Goal: Task Accomplishment & Management: Use online tool/utility

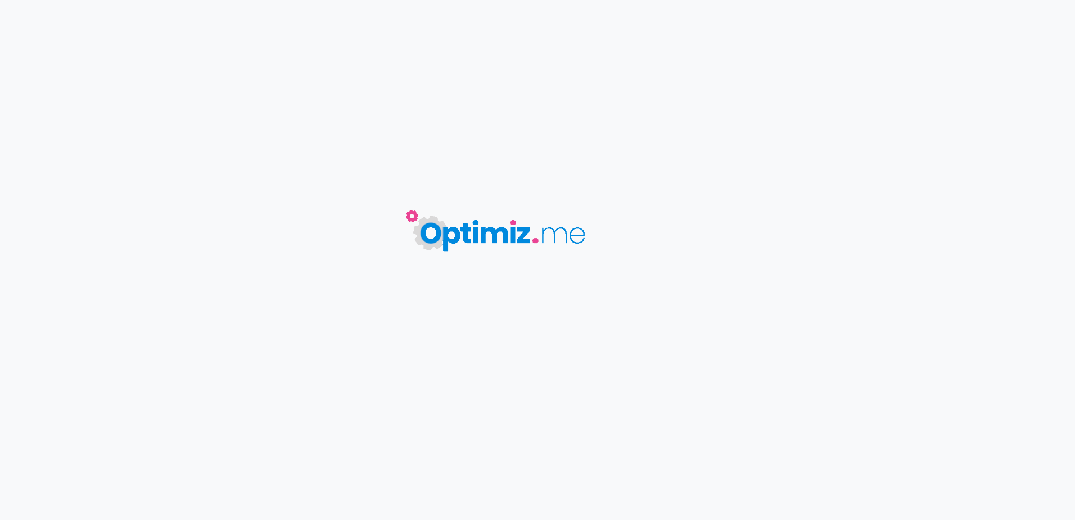
type input "Enneigement"
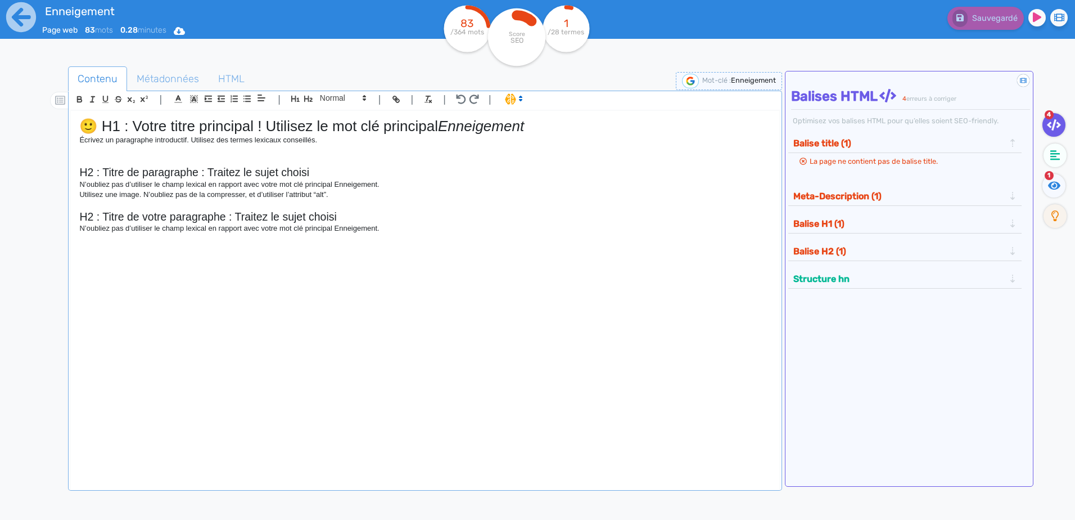
drag, startPoint x: 505, startPoint y: 146, endPoint x: 511, endPoint y: 124, distance: 23.2
click at [505, 145] on div "🙂 H1 : Votre titre principal ! Utilisez le mot clé principal Enneigement Écrive…" at bounding box center [425, 293] width 708 height 364
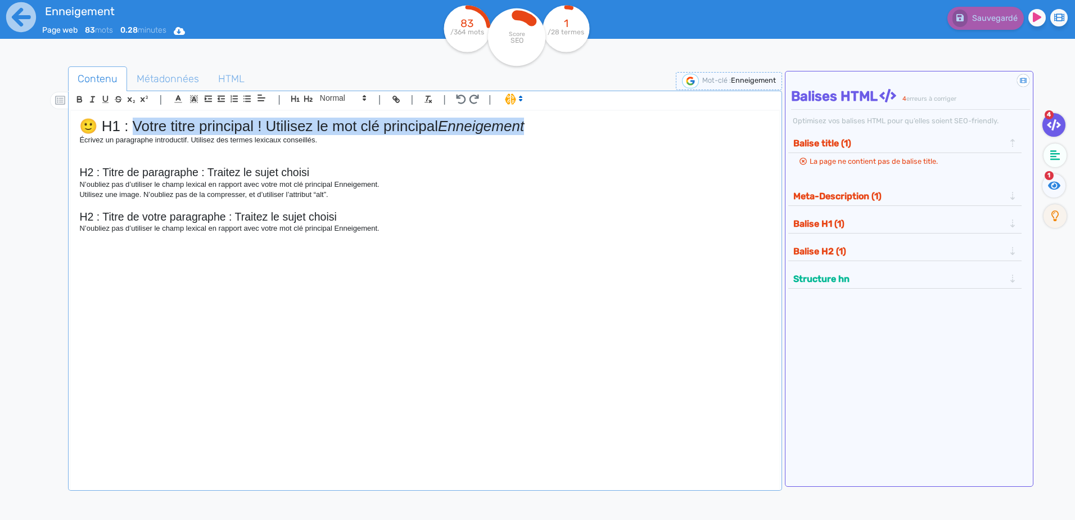
drag, startPoint x: 536, startPoint y: 125, endPoint x: 134, endPoint y: 125, distance: 402.1
click at [134, 125] on h1 "🙂 H1 : Votre titre principal ! Utilisez le mot clé principal Enneigement" at bounding box center [424, 126] width 691 height 17
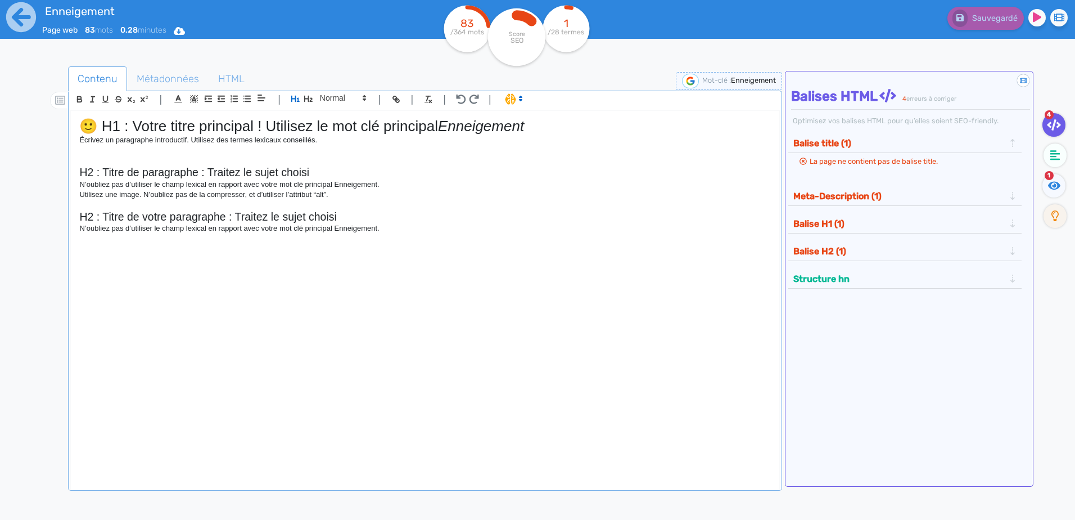
drag, startPoint x: 100, startPoint y: 162, endPoint x: 96, endPoint y: 152, distance: 10.1
click at [100, 162] on p at bounding box center [424, 161] width 691 height 10
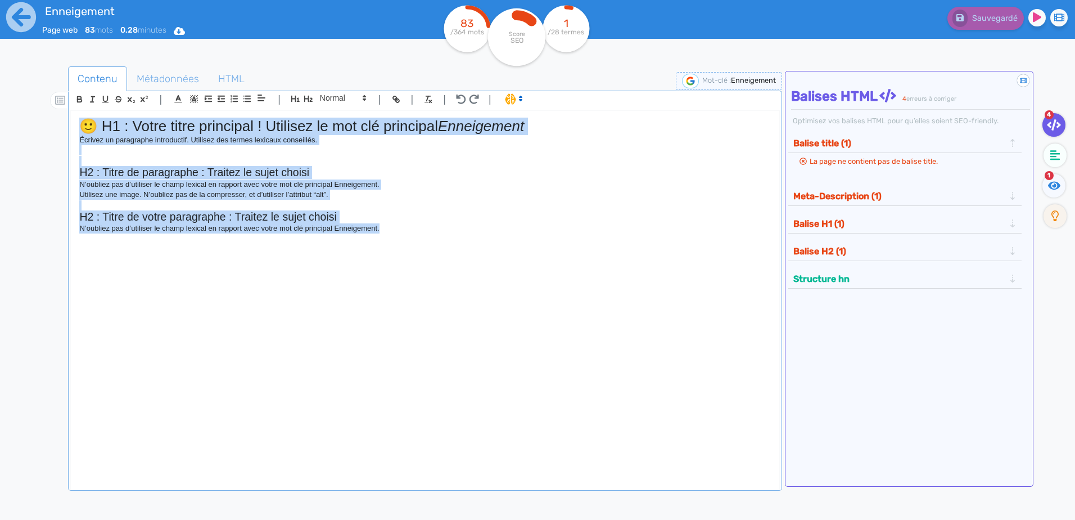
drag, startPoint x: 84, startPoint y: 123, endPoint x: 468, endPoint y: 249, distance: 404.2
click at [466, 249] on div "🙂 H1 : Votre titre principal ! Utilisez le mot clé principal Enneigement Écrive…" at bounding box center [425, 293] width 708 height 364
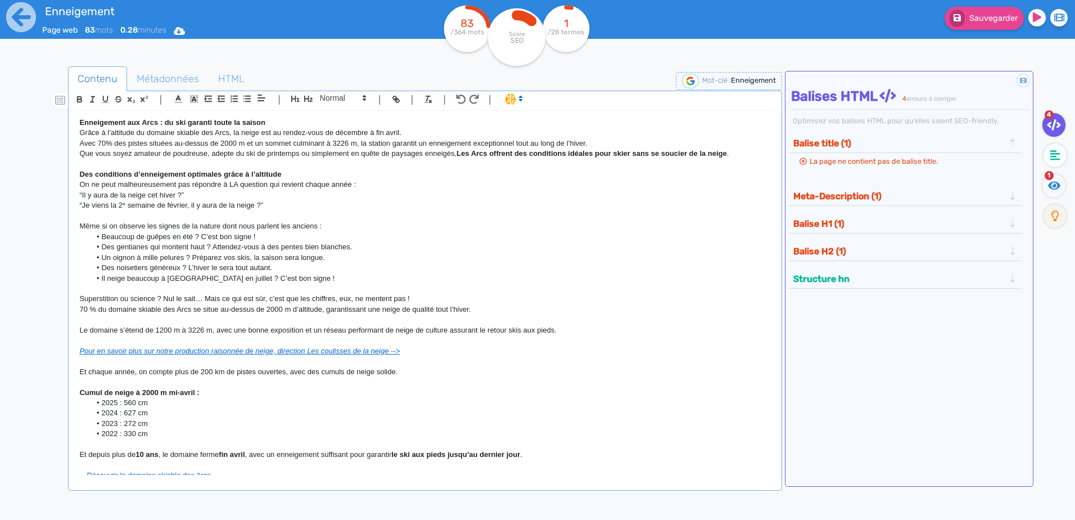
click at [305, 137] on p "Grâce à l’altitude du domaine skiable des Arcs, la neige est au rendez-vous de …" at bounding box center [424, 133] width 691 height 10
drag, startPoint x: 276, startPoint y: 123, endPoint x: 66, endPoint y: 112, distance: 210.0
click at [66, 112] on div "Contenu Métadonnées HTML | | H3 H4 H5 H6 Normal | | | | Enneigement aux Arcs : …" at bounding box center [554, 327] width 1043 height 527
click at [296, 94] on icon "button" at bounding box center [296, 99] width 10 height 10
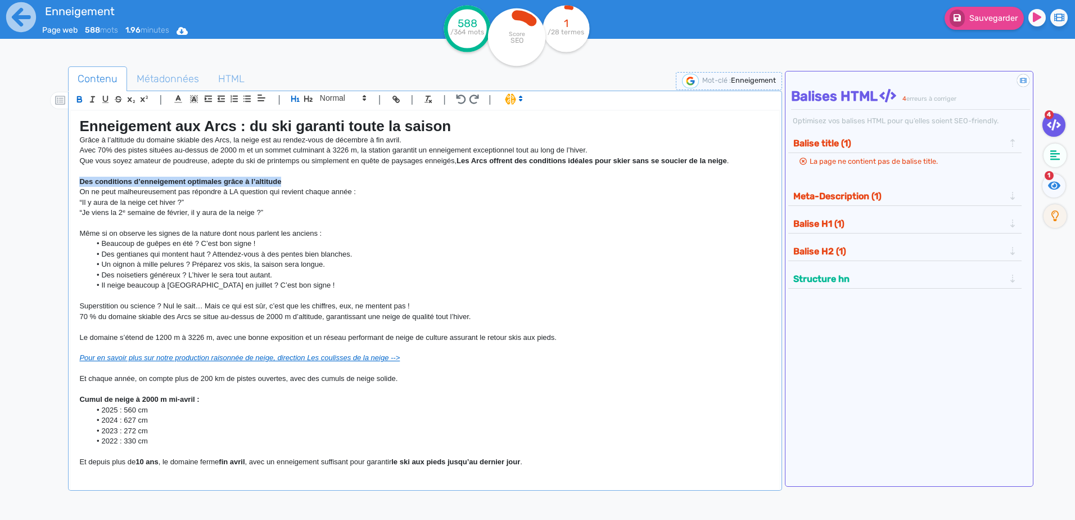
drag, startPoint x: 298, startPoint y: 184, endPoint x: 69, endPoint y: 184, distance: 228.9
click at [69, 184] on div "| | H3 H4 H5 H6 Normal | | | | Enneigement aux Arcs : du ski garanti toute la s…" at bounding box center [425, 291] width 714 height 400
click at [307, 98] on icon "button" at bounding box center [309, 99] width 10 height 10
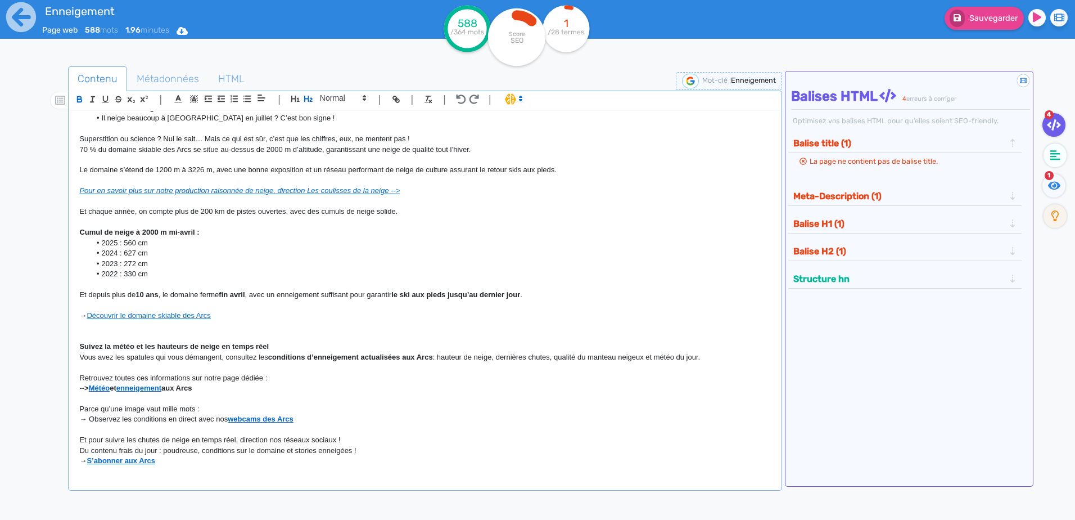
scroll to position [225, 0]
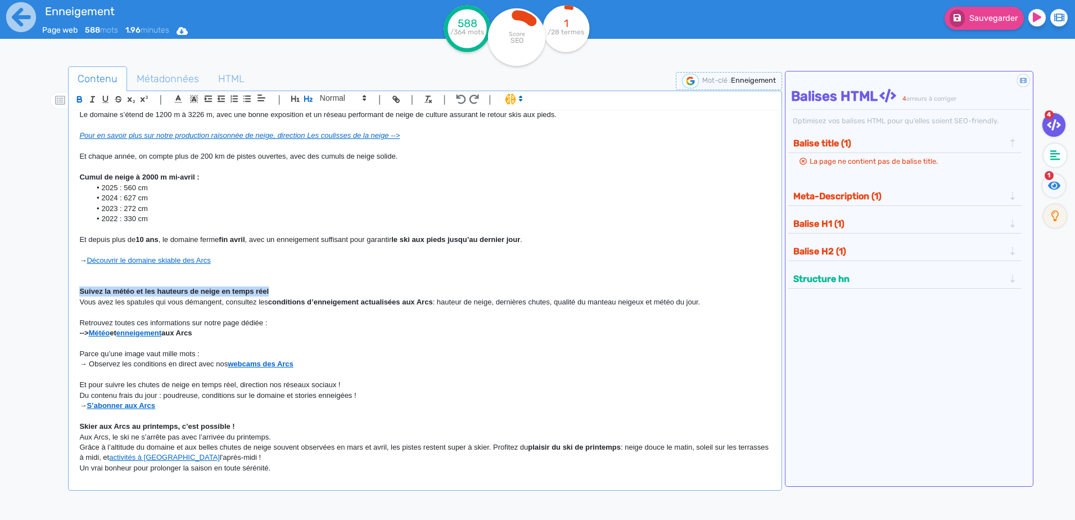
drag, startPoint x: 282, startPoint y: 292, endPoint x: 64, endPoint y: 288, distance: 218.2
click at [64, 288] on div "Contenu Métadonnées HTML | | H3 H4 H5 H6 Normal | | | | Enneigement aux Arcs : …" at bounding box center [554, 327] width 1043 height 527
drag, startPoint x: 304, startPoint y: 99, endPoint x: 286, endPoint y: 146, distance: 50.3
click at [304, 99] on icon "button" at bounding box center [309, 99] width 10 height 10
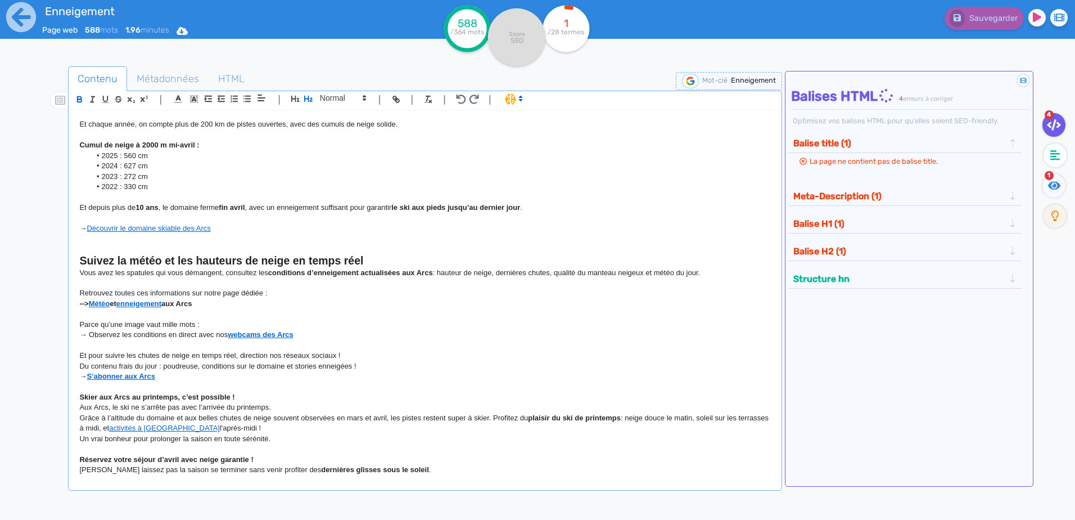
scroll to position [274, 0]
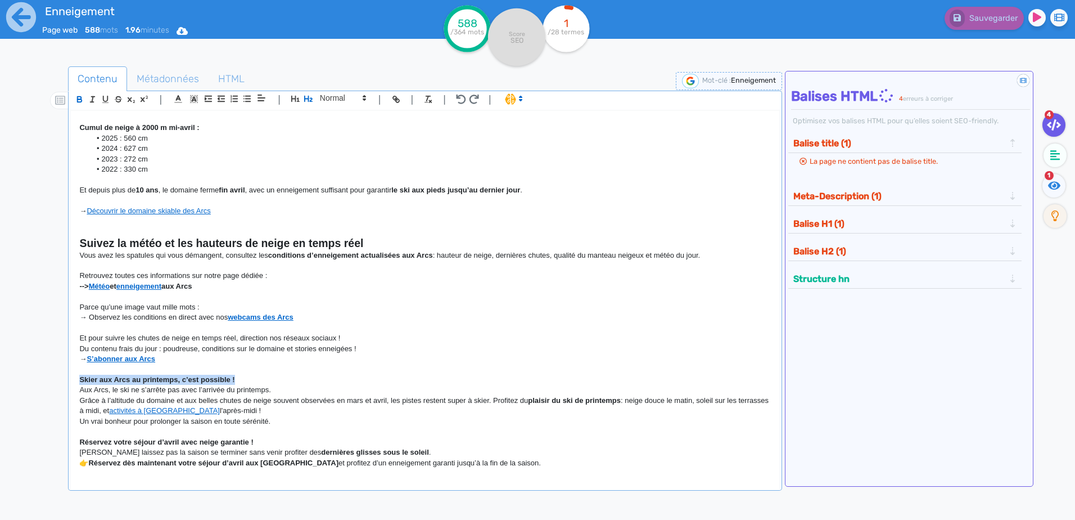
drag, startPoint x: 249, startPoint y: 380, endPoint x: 73, endPoint y: 380, distance: 176.6
click at [73, 380] on div "Enneigement aux Arcs : du ski garanti toute la saison Grâce à l’altitude du dom…" at bounding box center [425, 293] width 708 height 364
click at [307, 96] on icon "button" at bounding box center [309, 99] width 10 height 10
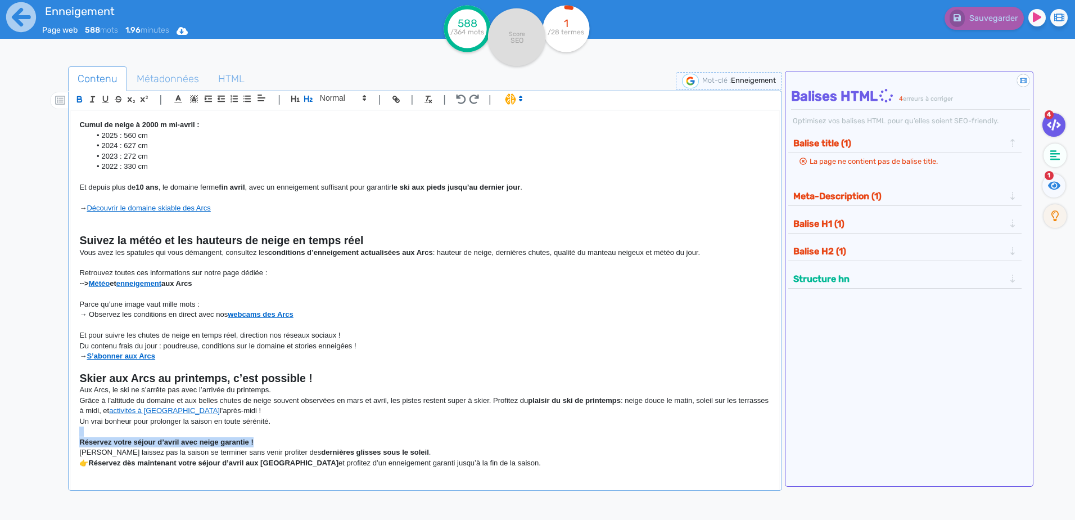
drag, startPoint x: 269, startPoint y: 444, endPoint x: -2, endPoint y: 436, distance: 271.1
click at [0, 436] on html "Enneigement Page web 588 mots 1.96 minutes Html Pdf Word 588 /364 mots Score SE…" at bounding box center [537, 260] width 1075 height 520
click at [196, 451] on p "[PERSON_NAME] laissez pas la saison se terminer sans venir profiter des dernièr…" at bounding box center [424, 452] width 691 height 10
drag, startPoint x: 220, startPoint y: 443, endPoint x: 64, endPoint y: 441, distance: 155.8
click at [64, 441] on div "Contenu Métadonnées HTML | | H3 H4 H5 H6 Normal | | | | Enneigement aux Arcs : …" at bounding box center [554, 327] width 1043 height 527
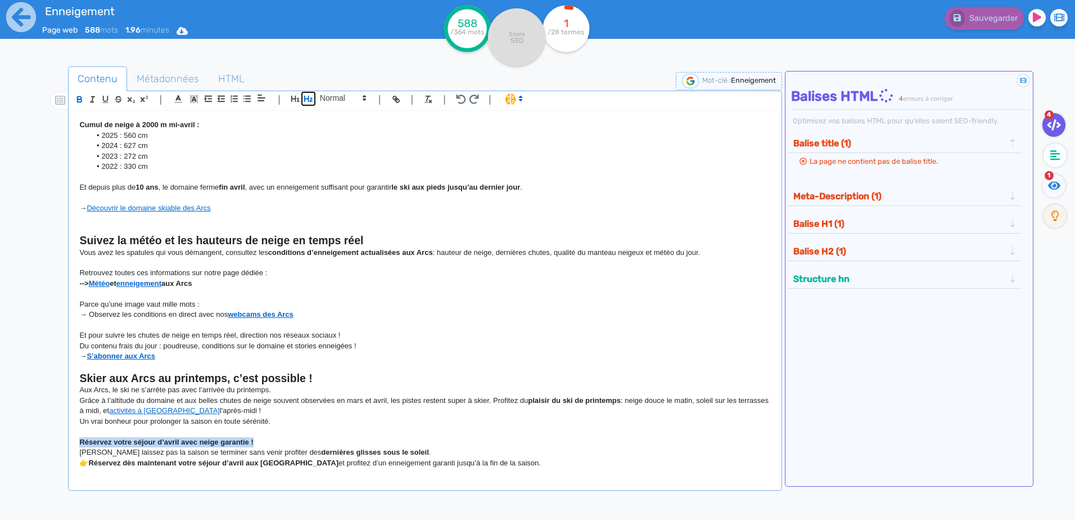
click at [309, 95] on icon "button" at bounding box center [309, 99] width 10 height 10
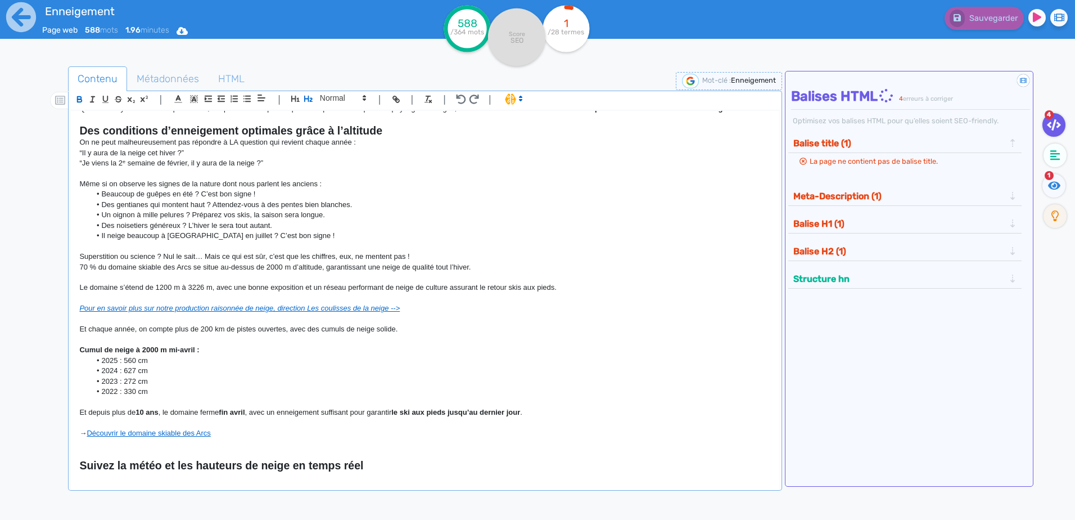
click at [856, 172] on div "La page ne contient pas de balise title." at bounding box center [904, 165] width 233 height 25
click at [839, 159] on span "La page ne contient pas de balise title." at bounding box center [874, 161] width 128 height 8
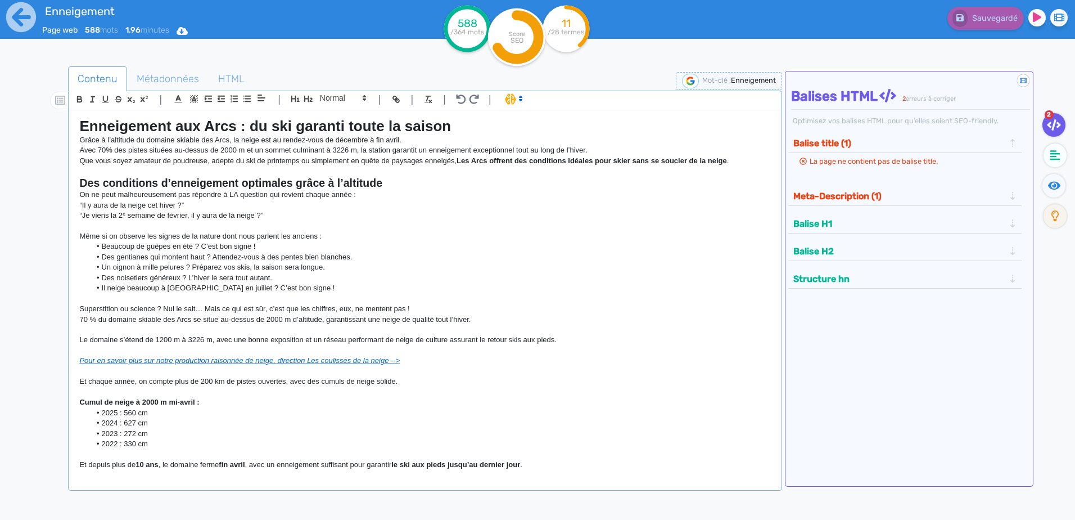
click at [874, 168] on div "La page ne contient pas de balise title." at bounding box center [904, 165] width 233 height 25
click at [163, 75] on span "Métadonnées" at bounding box center [168, 79] width 80 height 30
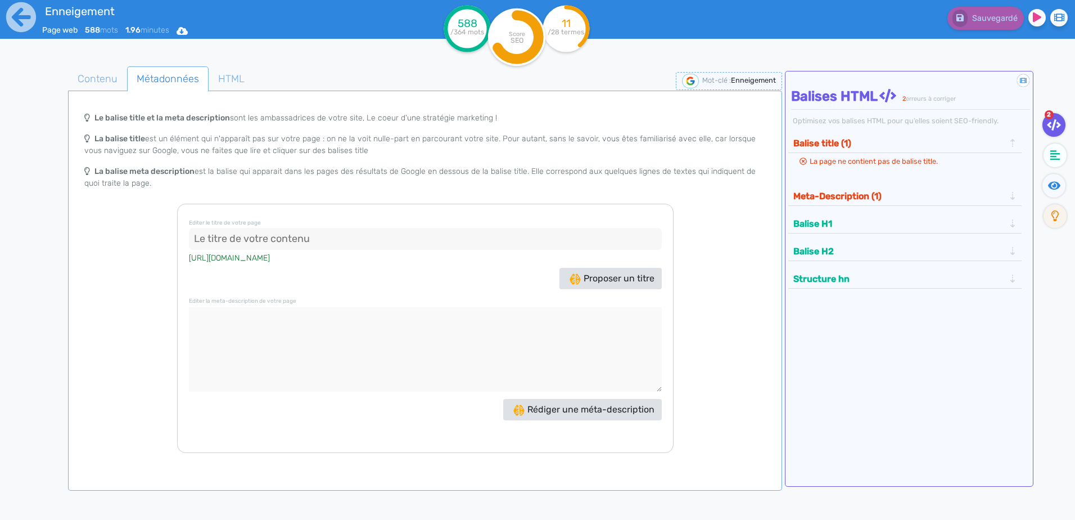
click at [249, 238] on input at bounding box center [425, 239] width 473 height 22
click at [321, 229] on input at bounding box center [425, 239] width 473 height 22
paste input "Enneigement Les Arcs ❄️ : du ski garanti toute la saison, même au printemps"
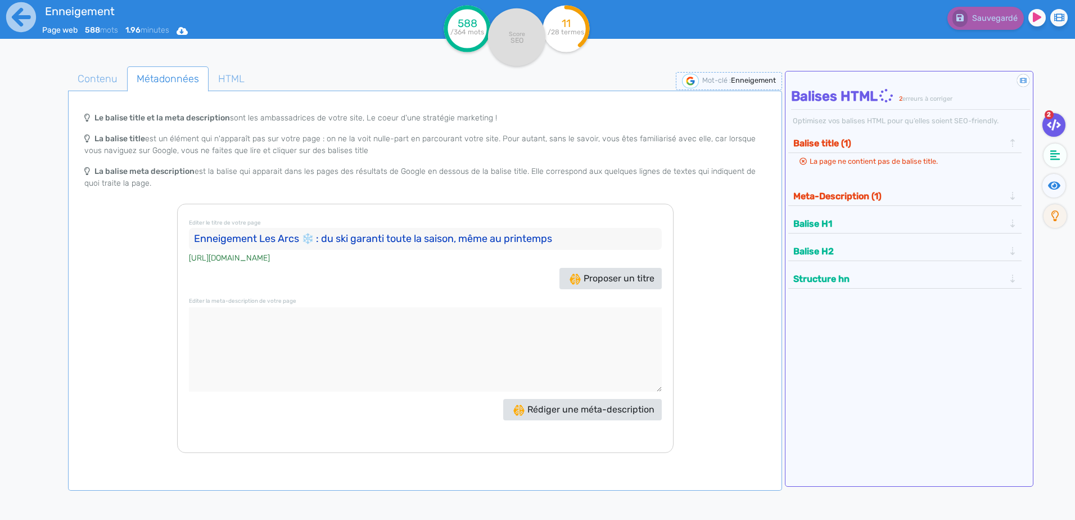
click at [315, 238] on input "Enneigement Les Arcs ❄️ : du ski garanti toute la saison, même au printemps" at bounding box center [425, 239] width 473 height 22
drag, startPoint x: 441, startPoint y: 240, endPoint x: 549, endPoint y: 244, distance: 108.6
click at [549, 244] on input "Enneigement Les Arcs : du ski garanti toute la saison, même au printemps" at bounding box center [425, 239] width 473 height 22
click at [407, 289] on div "Proposer un titre" at bounding box center [425, 278] width 479 height 21
drag, startPoint x: 469, startPoint y: 238, endPoint x: 83, endPoint y: 232, distance: 385.8
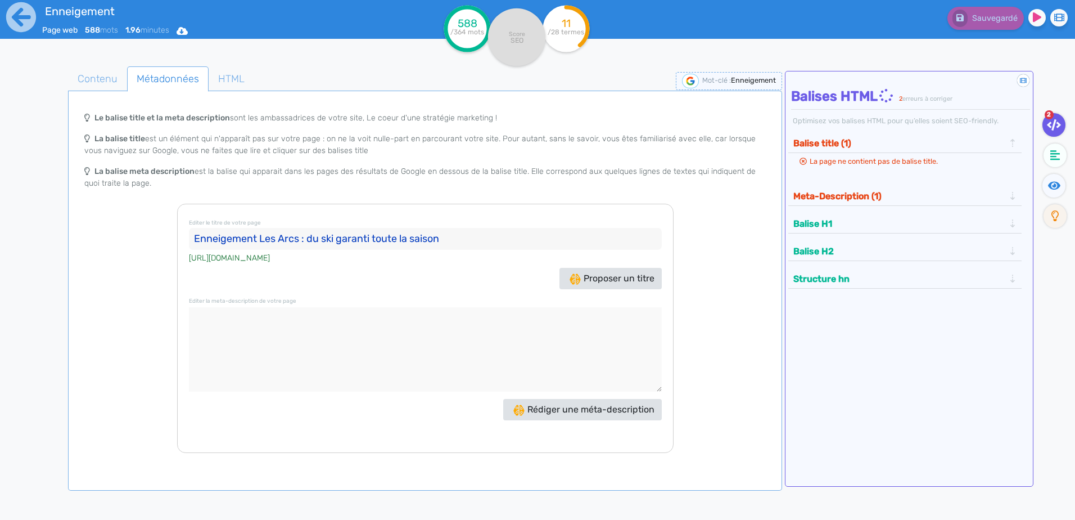
click at [83, 232] on div "Le balise title et la meta description sont les ambassadrices de votre site, Le…" at bounding box center [424, 279] width 709 height 346
click at [307, 233] on input "Enneigement Les Arcs : du ski garanti toute la saison" at bounding box center [425, 239] width 473 height 22
drag, startPoint x: 445, startPoint y: 233, endPoint x: 134, endPoint y: 224, distance: 311.6
click at [134, 224] on div "Le balise title et la meta description sont les ambassadrices de votre site, Le…" at bounding box center [424, 279] width 709 height 346
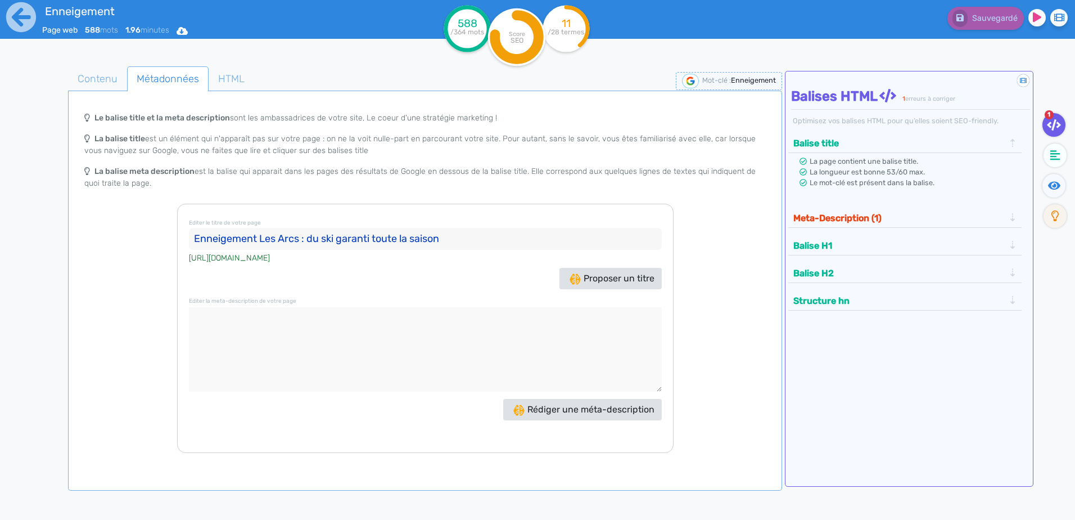
click at [459, 234] on input "Enneigement Les Arcs : du ski garanti toute la saison" at bounding box center [425, 239] width 473 height 22
paste input "conditions de neige Les Arcs"
click at [200, 238] on input "conditions de neige Les Arcs" at bounding box center [425, 239] width 473 height 22
click at [427, 294] on div "Editer le titre de votre page Conditions de neige Les Arcs [URL][DOMAIN_NAME] P…" at bounding box center [425, 328] width 497 height 249
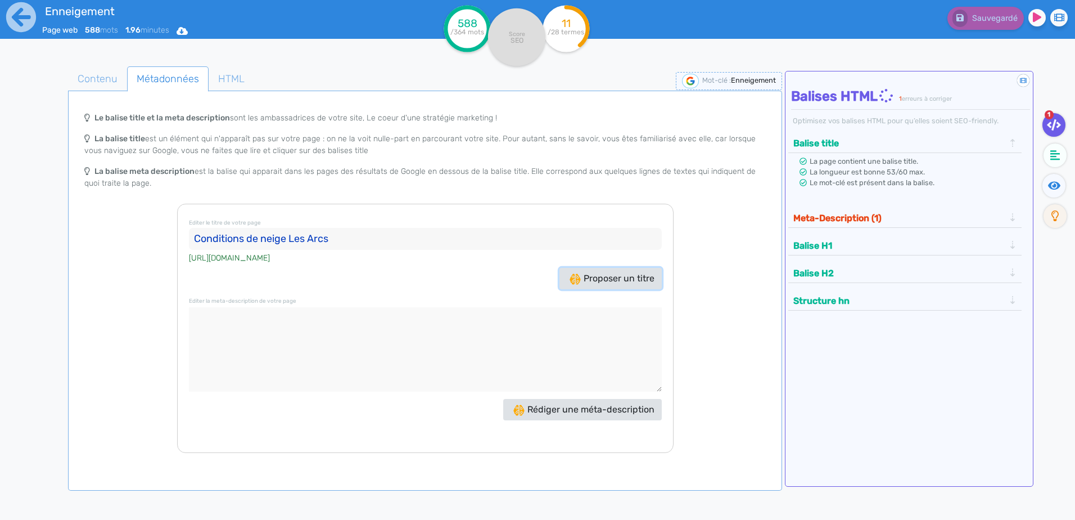
click at [620, 279] on span "Proposer un titre" at bounding box center [612, 278] width 85 height 11
click at [640, 279] on span "Proposer un titre" at bounding box center [612, 278] width 85 height 11
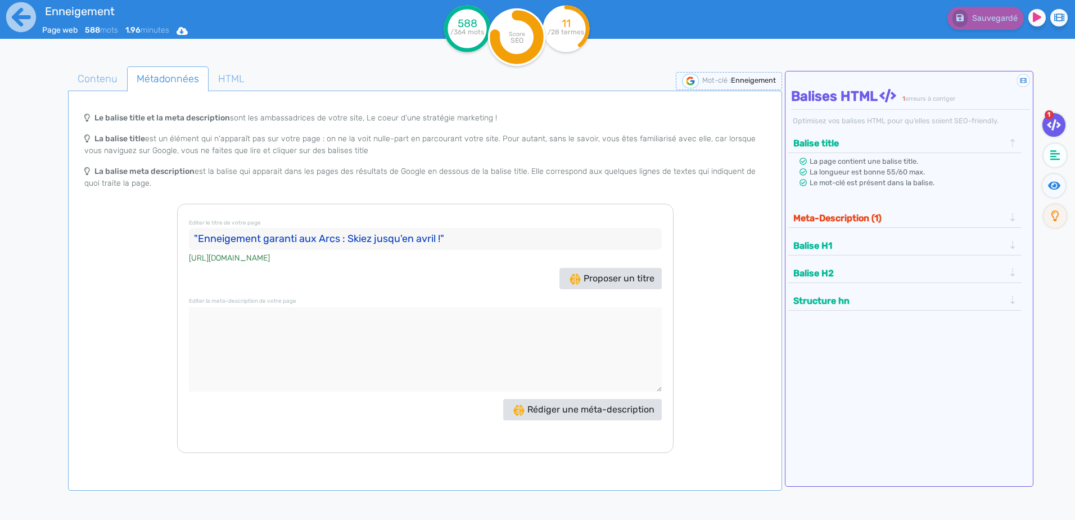
click at [199, 236] on input ""Enneigement garanti aux Arcs : Skiez jusqu'en avril !"" at bounding box center [425, 239] width 473 height 22
drag, startPoint x: 457, startPoint y: 241, endPoint x: 100, endPoint y: 252, distance: 356.7
click at [100, 252] on div "Le balise title et la meta description sont les ambassadrices de votre site, Le…" at bounding box center [424, 279] width 709 height 346
paste input "Enneigement aux Arcs : du ski garanti toute la saison"
click at [339, 237] on input "Enneigement aux Arcs : du ski garanti toute la saison" at bounding box center [425, 239] width 473 height 22
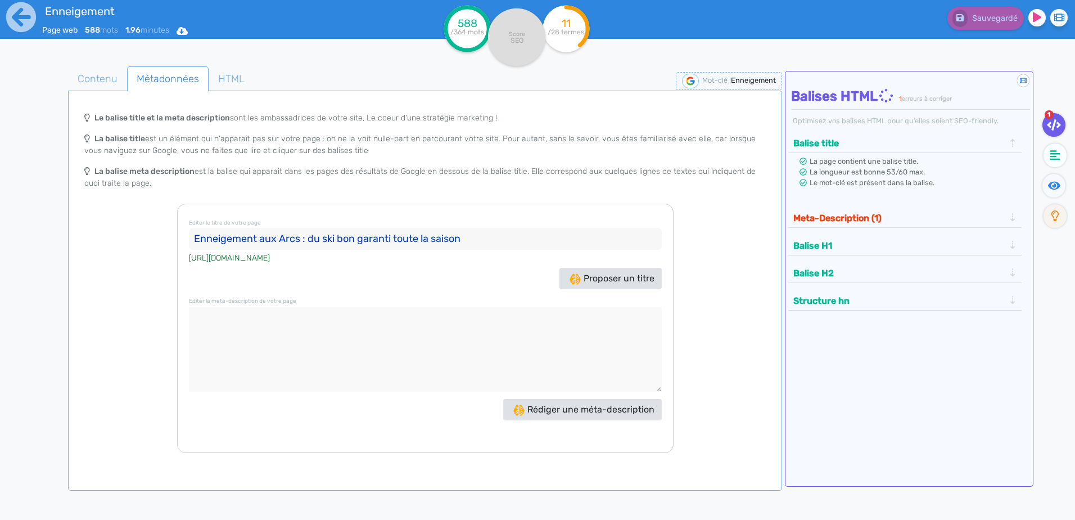
drag, startPoint x: 350, startPoint y: 236, endPoint x: 336, endPoint y: 234, distance: 14.1
click at [336, 234] on input "Enneigement aux Arcs : du ski bon garanti toute la saison" at bounding box center [425, 239] width 473 height 22
click at [321, 236] on input "Enneigement aux Arcs : du ski garanti toute la saison" at bounding box center [425, 239] width 473 height 22
paste input "Enneigement aux Arcs : du ski garanti toute la saison"
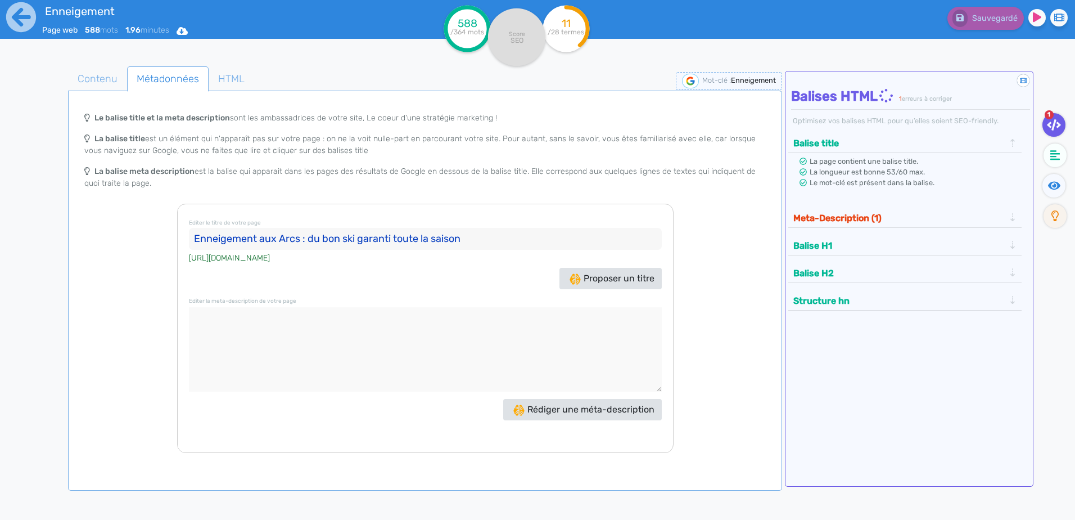
type input "Enneigement aux Arcs : du bon ski garanti toute la saison"
click at [386, 350] on textarea at bounding box center [425, 349] width 473 height 84
click at [531, 405] on span "Rédiger une méta-description" at bounding box center [583, 409] width 141 height 11
click at [193, 360] on textarea at bounding box center [425, 349] width 473 height 84
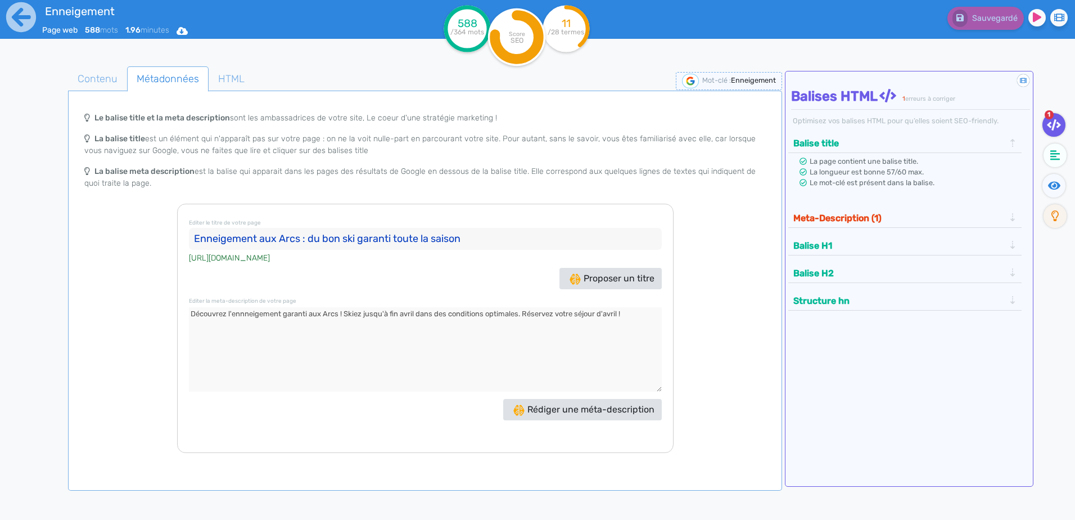
click at [724, 361] on div "Le balise title et la meta description sont les ambassadrices de votre site, Le…" at bounding box center [424, 279] width 709 height 346
click at [527, 58] on icon at bounding box center [517, 37] width 44 height 44
click at [882, 213] on button "Meta-Description (1)" at bounding box center [899, 218] width 218 height 19
click at [885, 192] on span "La page contient une balise meta-description." at bounding box center [887, 188] width 154 height 8
click at [878, 211] on span "La description ne contient pas le mot clé." at bounding box center [878, 210] width 137 height 8
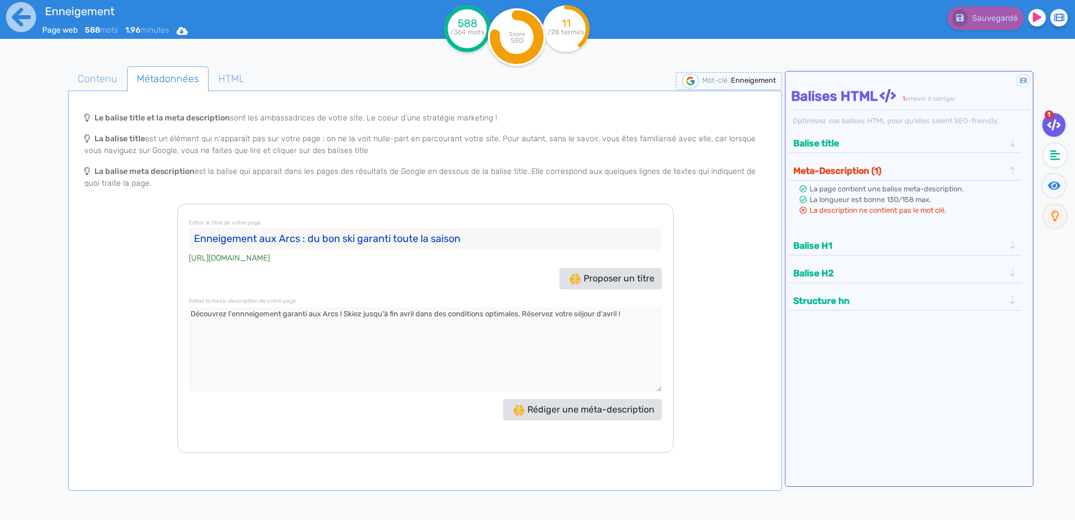
click at [251, 315] on textarea at bounding box center [425, 349] width 473 height 84
click at [247, 313] on textarea at bounding box center [425, 349] width 473 height 84
click at [419, 357] on textarea at bounding box center [425, 349] width 473 height 84
click at [322, 326] on textarea at bounding box center [425, 349] width 473 height 84
drag, startPoint x: 306, startPoint y: 312, endPoint x: 232, endPoint y: 310, distance: 74.3
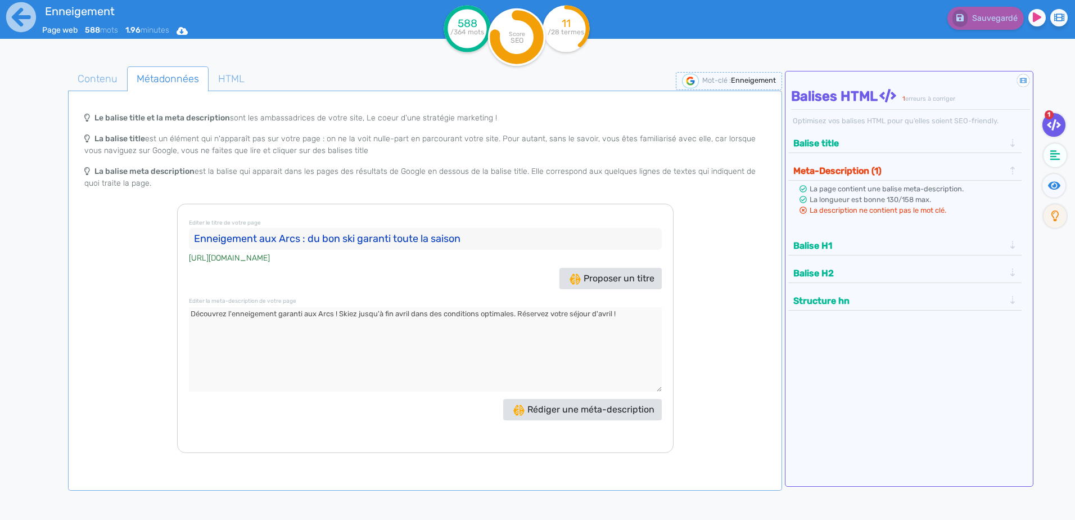
click at [232, 310] on textarea at bounding box center [425, 349] width 473 height 84
click at [353, 330] on textarea at bounding box center [425, 349] width 473 height 84
drag, startPoint x: 439, startPoint y: 312, endPoint x: 486, endPoint y: 313, distance: 47.2
click at [486, 313] on textarea at bounding box center [425, 349] width 473 height 84
click at [525, 314] on textarea at bounding box center [425, 349] width 473 height 84
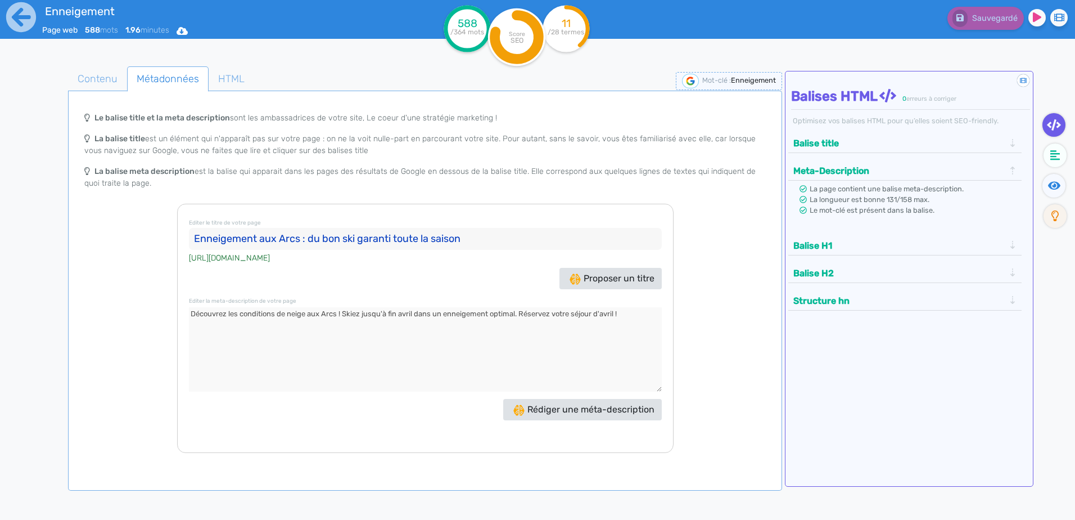
type textarea "Découvrez les conditions de neige aux Arcs ! Skiez jusqu'à fin avril dans un en…"
click at [696, 293] on div "Le balise title et la meta description sont les ambassadrices de votre site, Le…" at bounding box center [424, 279] width 709 height 346
click at [258, 87] on ul "Contenu Métadonnées HTML" at bounding box center [425, 78] width 714 height 25
click at [234, 78] on span "HTML" at bounding box center [231, 79] width 44 height 30
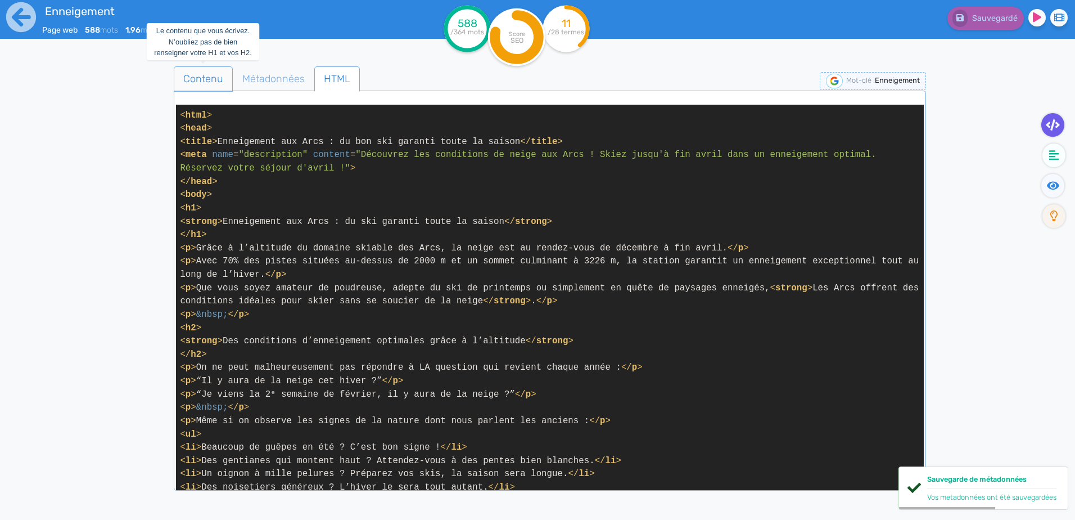
click at [201, 82] on span "Contenu" at bounding box center [203, 79] width 58 height 30
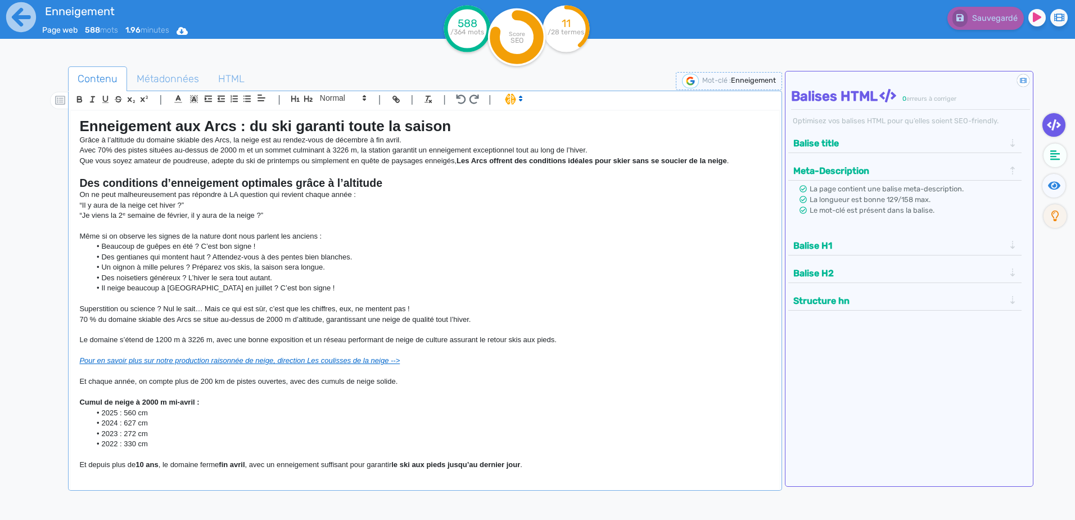
click at [518, 98] on icon at bounding box center [521, 98] width 10 height 10
click at [597, 254] on li "Des gentianes qui montent haut ? Attendez-vous à des pentes bien blanches." at bounding box center [431, 257] width 680 height 10
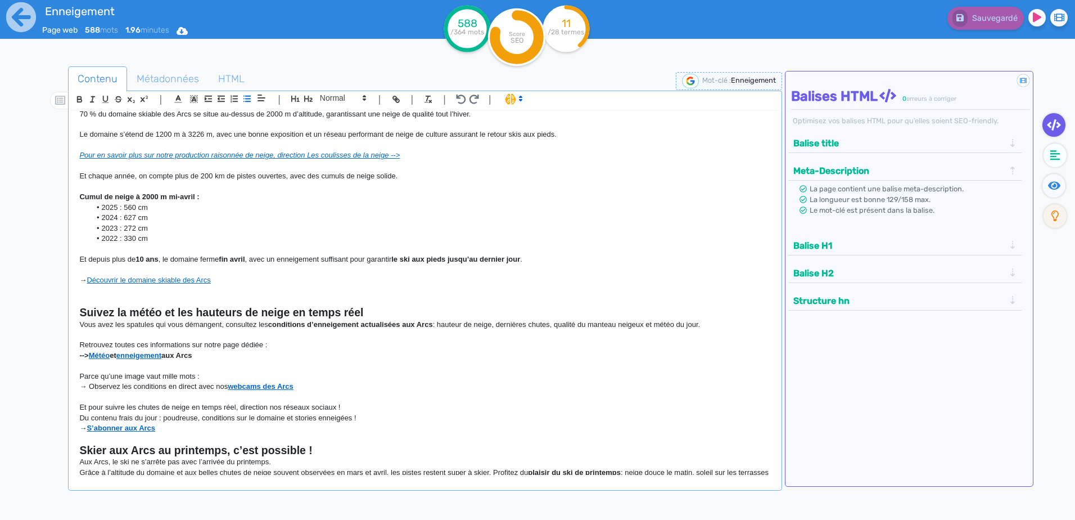
scroll to position [280, 0]
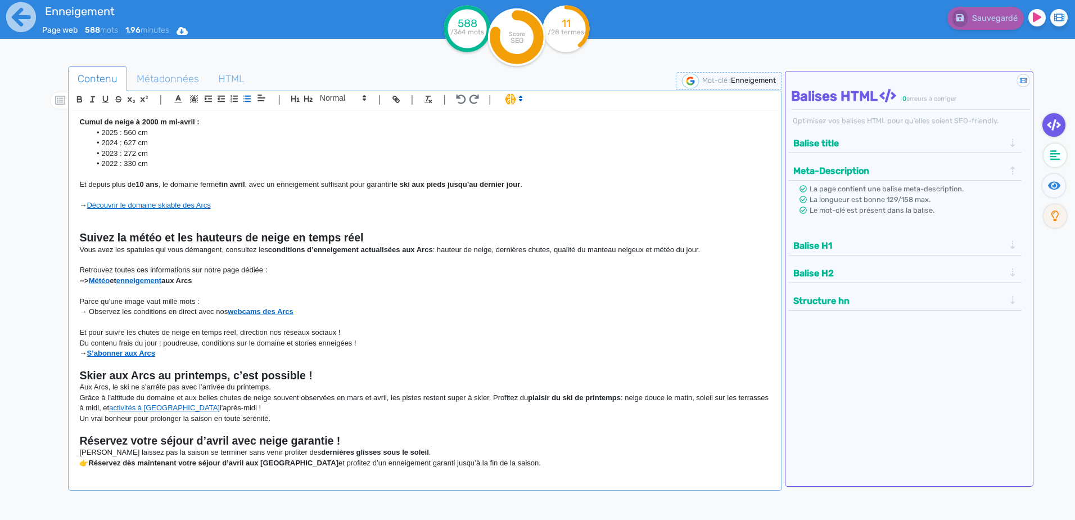
click at [418, 331] on p "Et pour suivre les chutes de neige en temps réel, direction nos réseaux sociaux…" at bounding box center [424, 332] width 691 height 10
click at [579, 38] on circle at bounding box center [566, 28] width 47 height 47
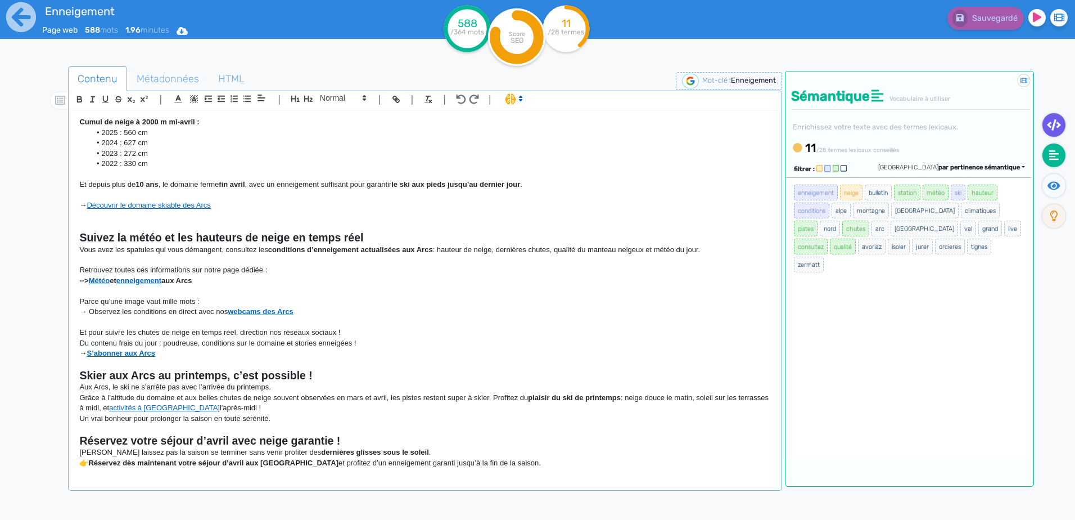
click at [1055, 153] on icon at bounding box center [1054, 155] width 10 height 10
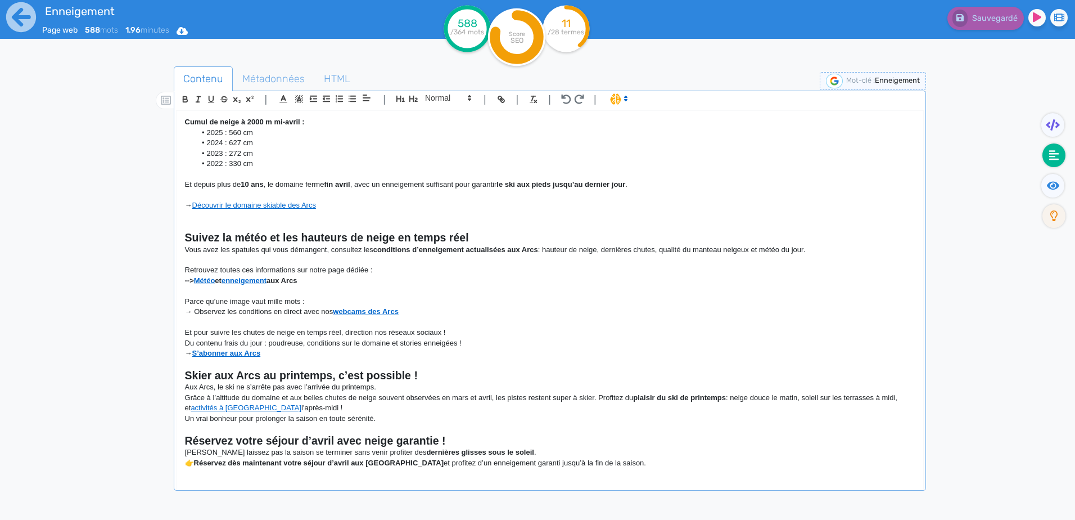
click at [1060, 160] on fa-icon at bounding box center [1054, 155] width 23 height 24
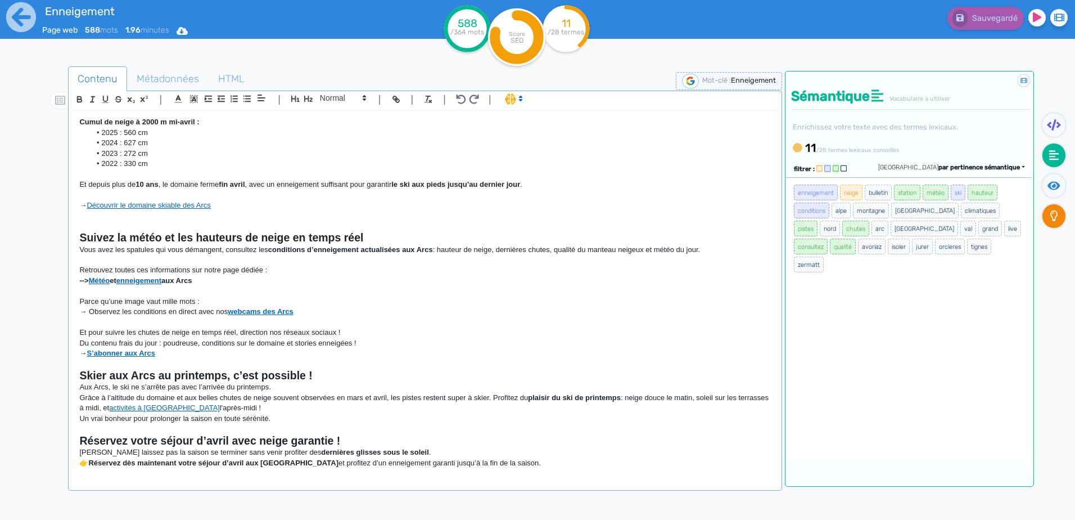
click at [1061, 220] on fa-icon at bounding box center [1054, 216] width 23 height 24
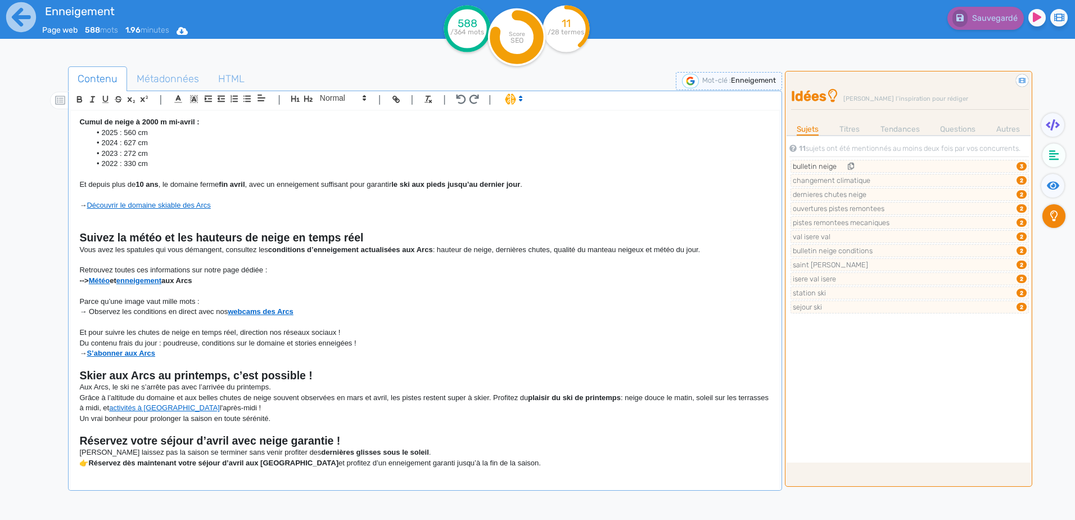
click at [860, 165] on li "bulletin neige 3" at bounding box center [910, 166] width 238 height 13
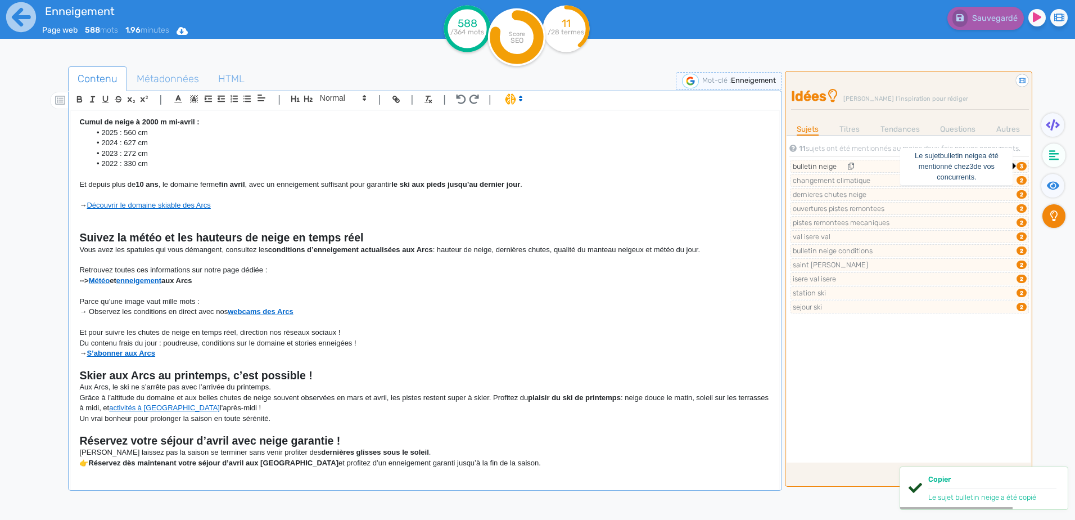
click at [1022, 165] on span "3" at bounding box center [1022, 166] width 10 height 8
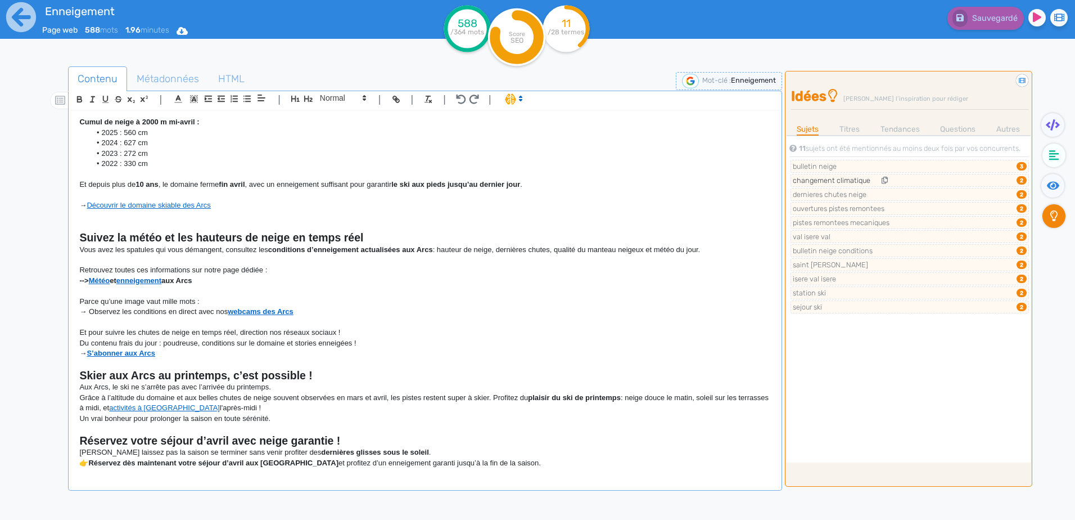
click at [1018, 177] on span "2" at bounding box center [1022, 180] width 10 height 8
click at [103, 315] on p "→ Observez les conditions en direct avec nos webcams des Arcs" at bounding box center [424, 311] width 691 height 10
click at [126, 344] on p "Du contenu frais du jour : poudreuse, conditions sur le domaine et stories enne…" at bounding box center [424, 343] width 691 height 10
click at [138, 332] on p "Et pour suivre les chutes de neige en temps réel, direction nos réseaux sociaux…" at bounding box center [424, 332] width 691 height 10
click at [882, 193] on icon at bounding box center [881, 194] width 6 height 7
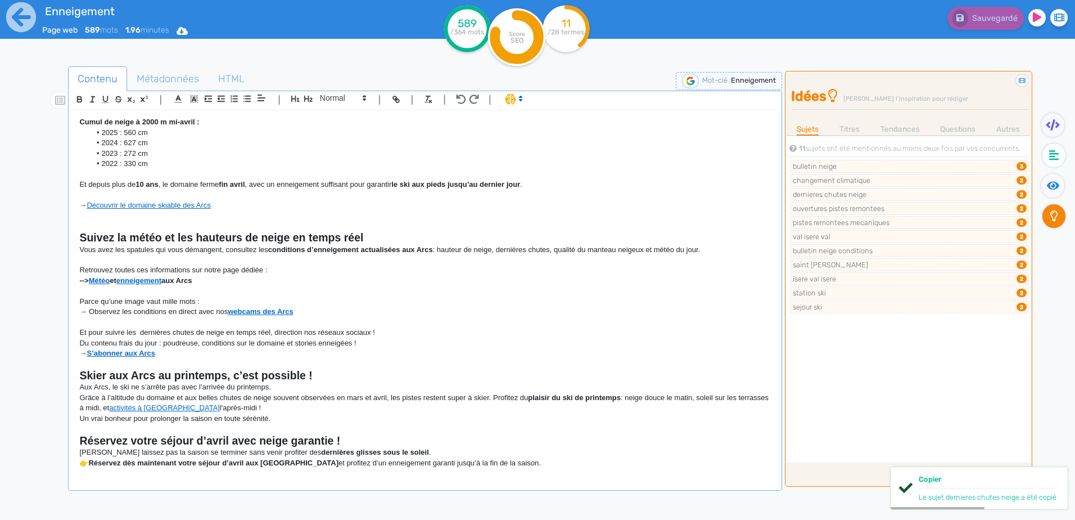
click at [140, 339] on p "Du contenu frais du jour : poudreuse, conditions sur le domaine et stories enne…" at bounding box center [424, 343] width 691 height 10
drag, startPoint x: 137, startPoint y: 329, endPoint x: 224, endPoint y: 331, distance: 87.2
click at [224, 331] on p "Et pour suivre les dernières chutes de neige en temps réel, direction nos résea…" at bounding box center [424, 332] width 691 height 10
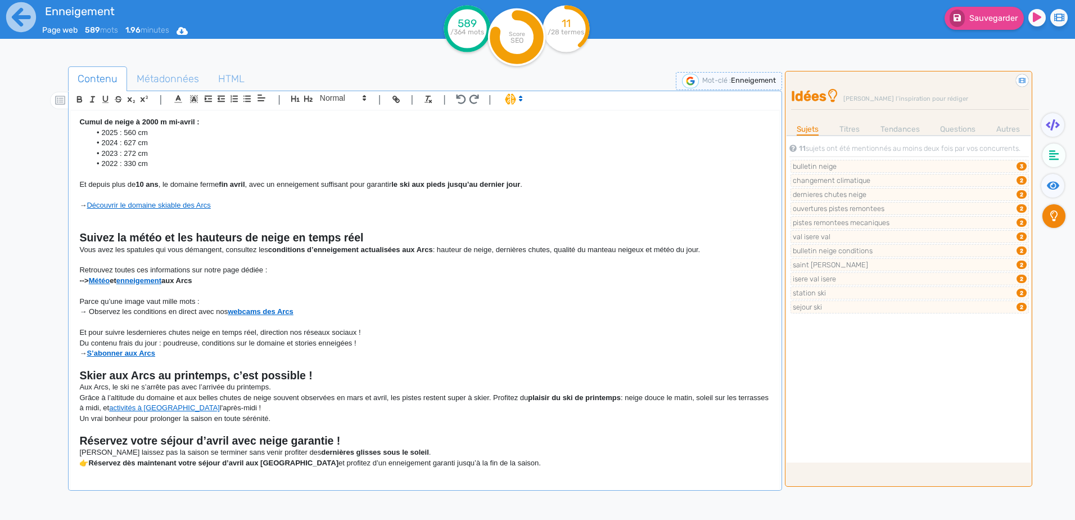
click at [138, 333] on p "Et pour suivre lesdernieres chutes neige en temps réel, direction nos réseaux s…" at bounding box center [424, 332] width 691 height 10
click at [329, 425] on p at bounding box center [424, 428] width 691 height 10
click at [395, 441] on h2 "Réservez votre séjour d’avril avec neige garantie !" at bounding box center [424, 440] width 691 height 13
drag, startPoint x: 155, startPoint y: 334, endPoint x: 128, endPoint y: 332, distance: 26.5
click at [128, 332] on p "Et pour suivre les dernieres chutes neige en temps réel, direction nos réseaux …" at bounding box center [424, 332] width 691 height 10
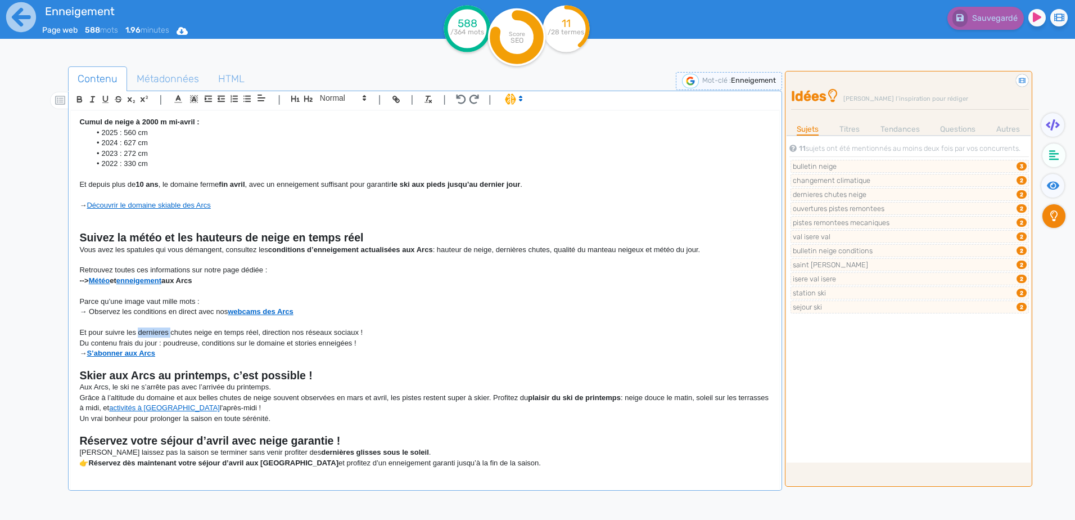
drag, startPoint x: 137, startPoint y: 331, endPoint x: 172, endPoint y: 333, distance: 34.4
click at [172, 333] on p "Et pour suivre les dernieres chutes neige en temps réel, direction nos réseaux …" at bounding box center [424, 332] width 691 height 10
click at [854, 126] on link "Titres" at bounding box center [850, 129] width 20 height 12
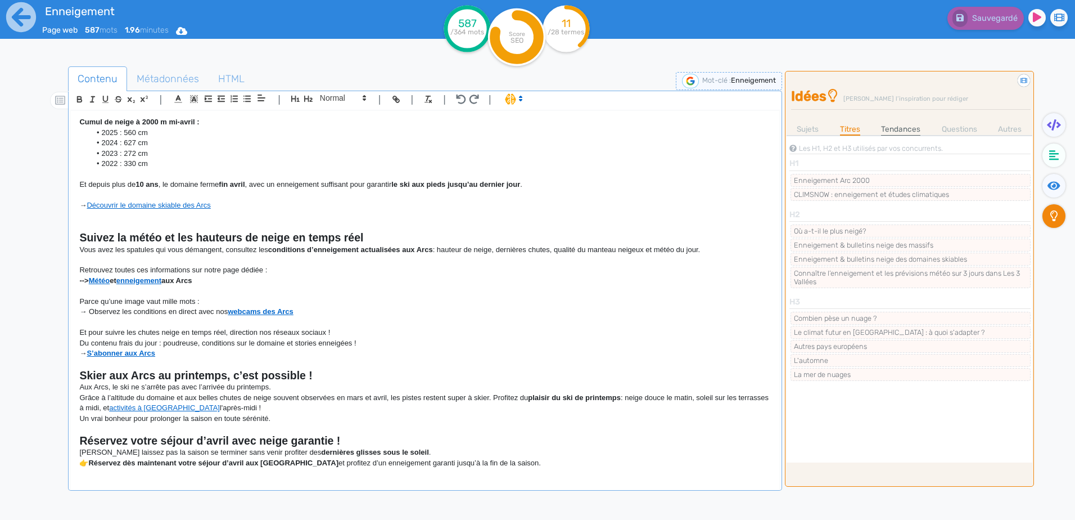
click at [897, 131] on link "Tendances" at bounding box center [900, 129] width 39 height 12
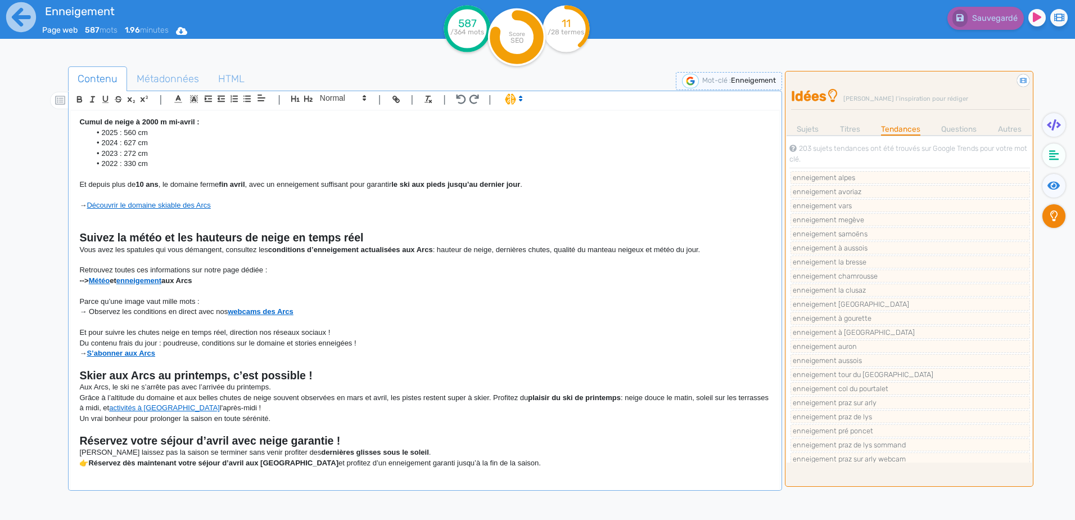
click at [534, 49] on icon at bounding box center [517, 37] width 44 height 44
click at [1056, 188] on icon at bounding box center [1054, 185] width 13 height 8
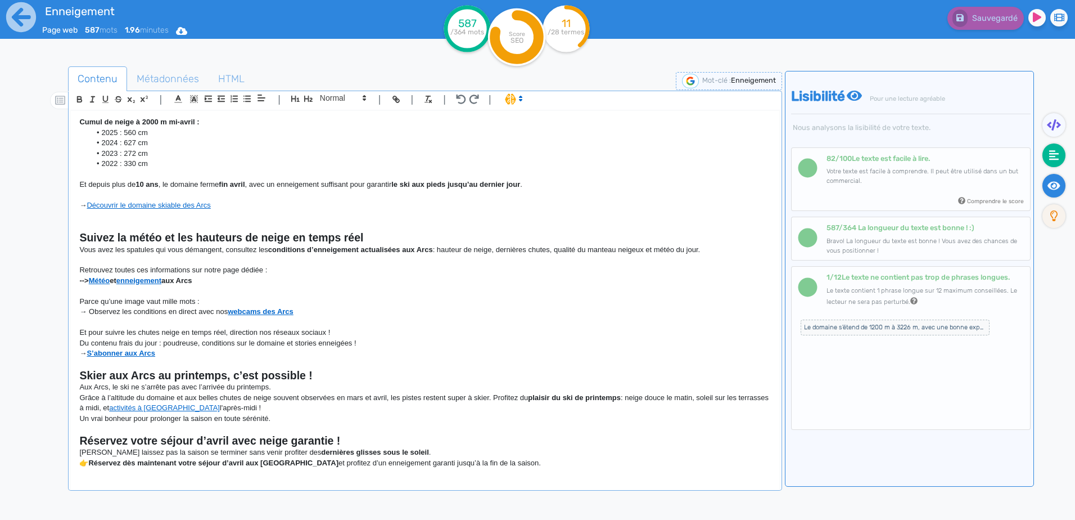
click at [1053, 157] on icon at bounding box center [1054, 155] width 10 height 11
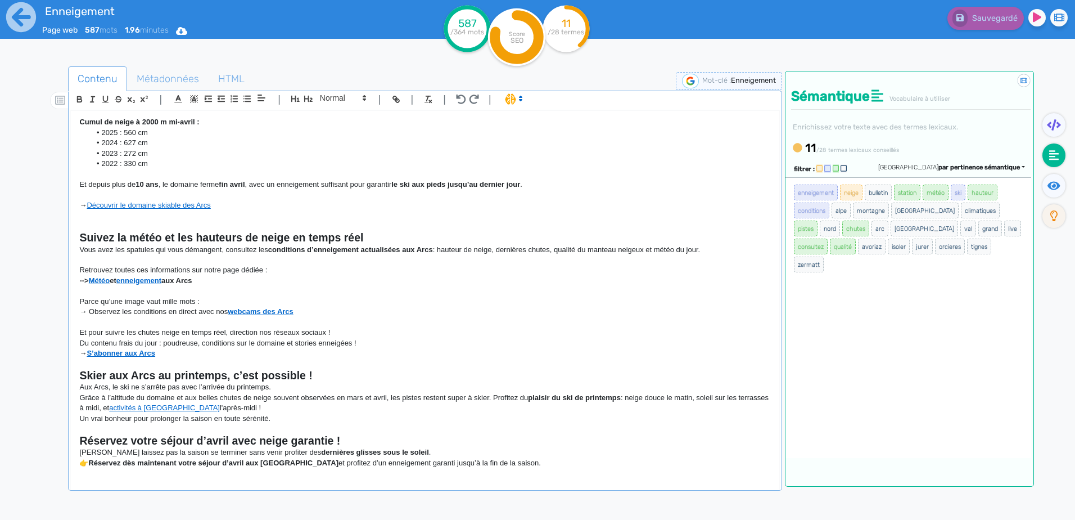
click at [864, 369] on div "enneigement neige bulletin station météo ski hauteur conditions alpe montagne f…" at bounding box center [909, 317] width 246 height 281
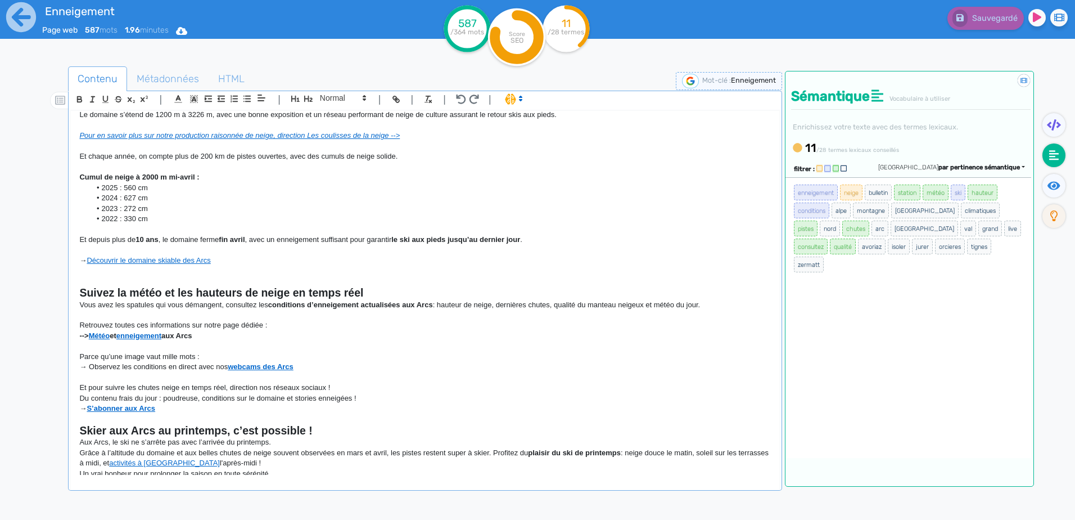
scroll to position [0, 0]
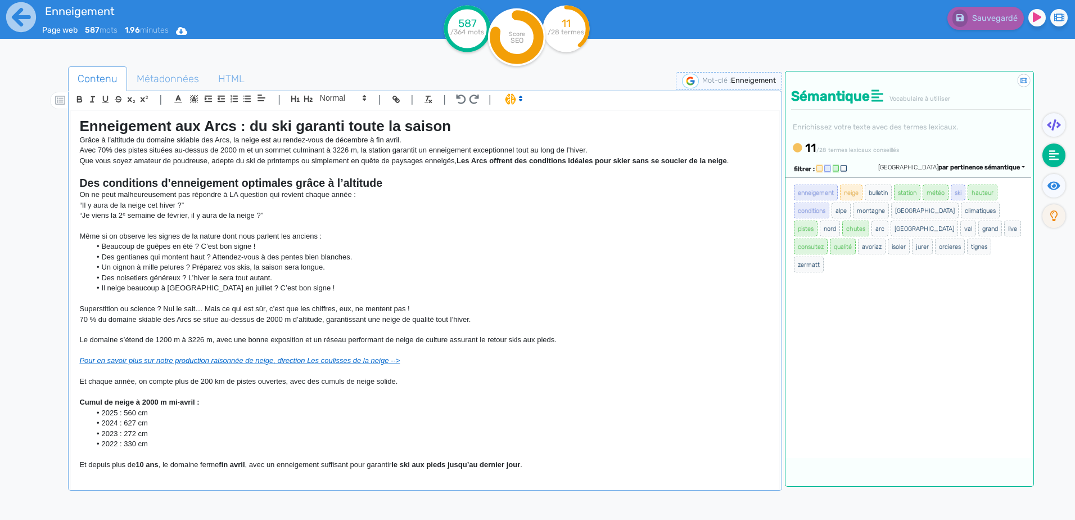
click at [137, 292] on li "Il neige beaucoup à [GEOGRAPHIC_DATA] en juillet ? C’est bon signe !" at bounding box center [431, 288] width 680 height 10
click at [155, 340] on p "Le domaine s’étend de 1200 m à 3226 m, avec une bonne exposition et un réseau p…" at bounding box center [424, 340] width 691 height 10
drag, startPoint x: 228, startPoint y: 339, endPoint x: 371, endPoint y: 362, distance: 145.2
click at [228, 338] on p "Le domaine s’étend de [GEOGRAPHIC_DATA] à 1200 m à 3226 m, avec une bonne expos…" at bounding box center [424, 340] width 691 height 10
click at [546, 342] on p "Le domaine s’étend de [GEOGRAPHIC_DATA] à 1200 m à l'Aiguille Rouge 3226 m, ave…" at bounding box center [424, 340] width 691 height 10
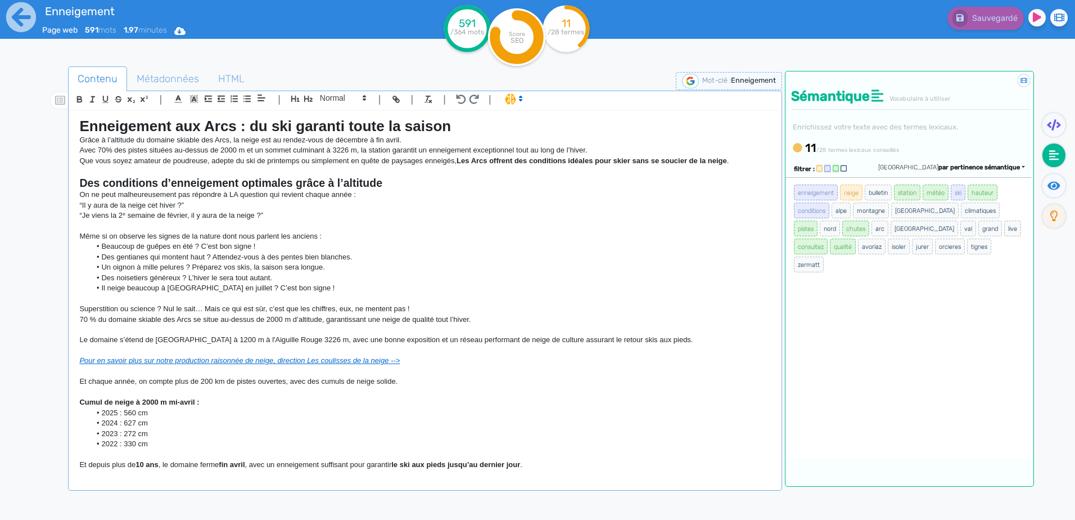
click at [374, 204] on p "“Il y aura de la neige cet hiver ?”" at bounding box center [424, 205] width 691 height 10
click at [203, 313] on p "Superstition ou science ? Nul le sait… Mais ce qui est sûr, c’est que les chiff…" at bounding box center [424, 309] width 691 height 10
click at [178, 137] on p "Grâce à l’altitude du domaine skiable des Arcs, la neige est au rendez-vous de …" at bounding box center [424, 140] width 691 height 10
drag, startPoint x: 178, startPoint y: 137, endPoint x: 228, endPoint y: 142, distance: 50.3
click at [228, 142] on p "Grâce à l’altitude du domaine skiable des Arcs, la neige est au rendez-vous de …" at bounding box center [424, 140] width 691 height 10
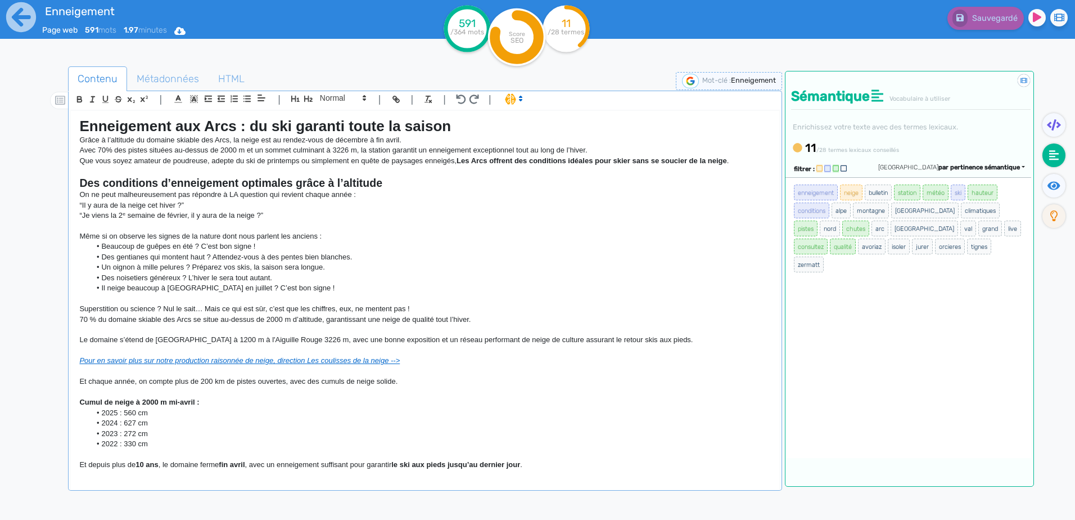
click at [261, 156] on p "Que vous soyez amateur de poudreuse, adepte du ski de printemps ou simplement e…" at bounding box center [424, 161] width 691 height 10
drag, startPoint x: 175, startPoint y: 139, endPoint x: 228, endPoint y: 139, distance: 52.9
click at [228, 139] on p "Grâce à l’altitude du domaine skiable des Arcs, la neige est au rendez-vous de …" at bounding box center [424, 140] width 691 height 10
click at [922, 356] on div "enneigement neige bulletin station météo ski hauteur conditions alpe montagne f…" at bounding box center [909, 317] width 246 height 281
click at [517, 283] on li "Il neige beaucoup à [GEOGRAPHIC_DATA] en juillet ? C’est bon signe !" at bounding box center [431, 288] width 680 height 10
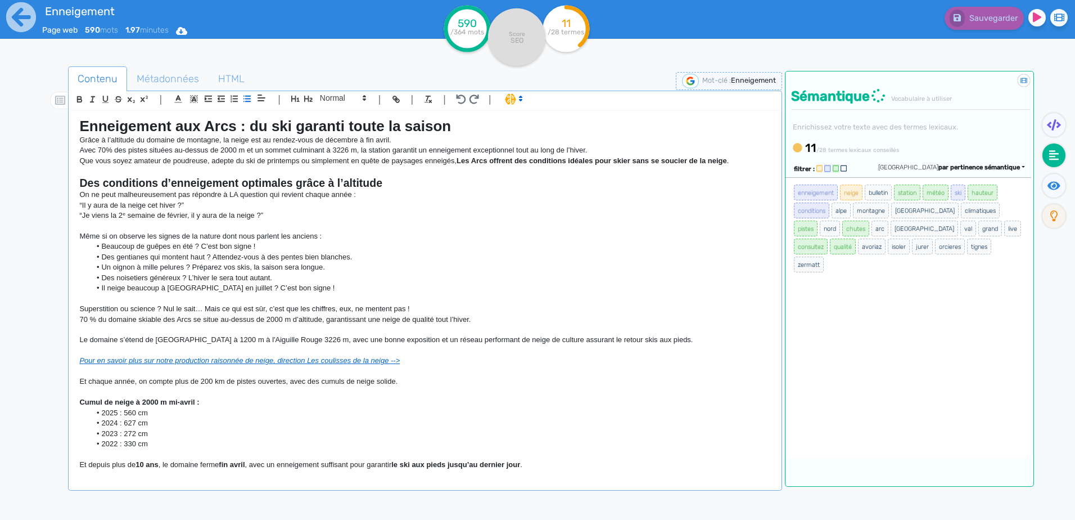
click at [129, 290] on li "Il neige beaucoup à [GEOGRAPHIC_DATA] en juillet ? C’est bon signe !" at bounding box center [431, 288] width 680 height 10
click at [518, 159] on strong "Les Arcs offrent des conditions idéales pour skier sans se soucier de la neige" at bounding box center [592, 160] width 270 height 8
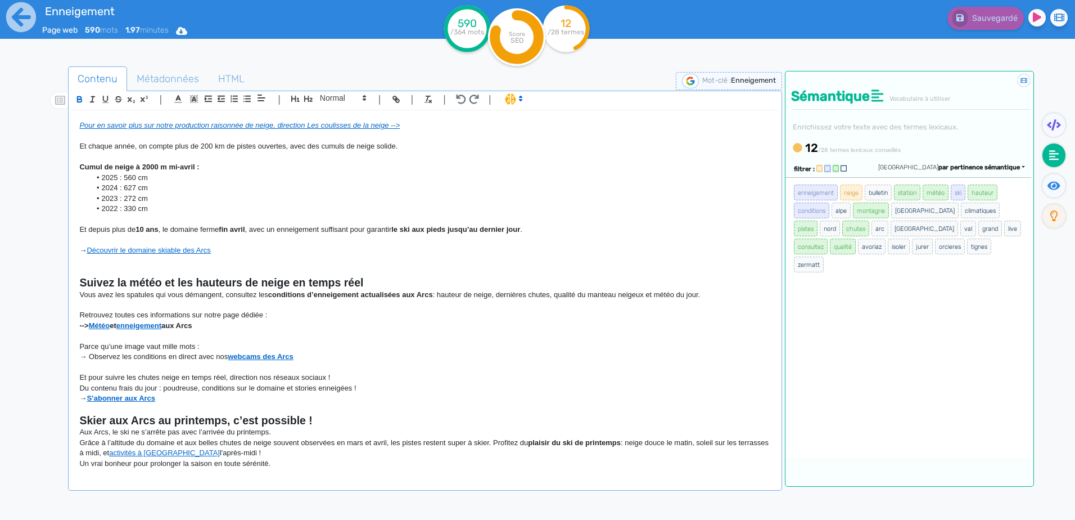
scroll to position [280, 0]
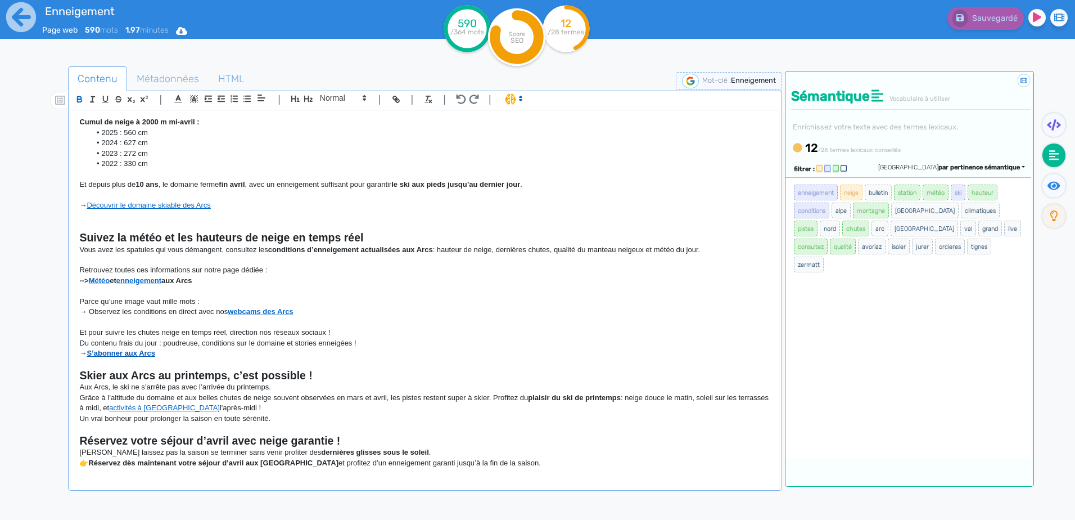
click at [127, 354] on strong "S’abonner aux Arcs" at bounding box center [121, 353] width 69 height 8
click at [401, 342] on p "Du contenu frais du jour : poudreuse, conditions sur le domaine et stories enne…" at bounding box center [424, 343] width 691 height 10
click at [530, 38] on circle at bounding box center [516, 36] width 57 height 57
drag, startPoint x: 530, startPoint y: 38, endPoint x: 521, endPoint y: 54, distance: 18.9
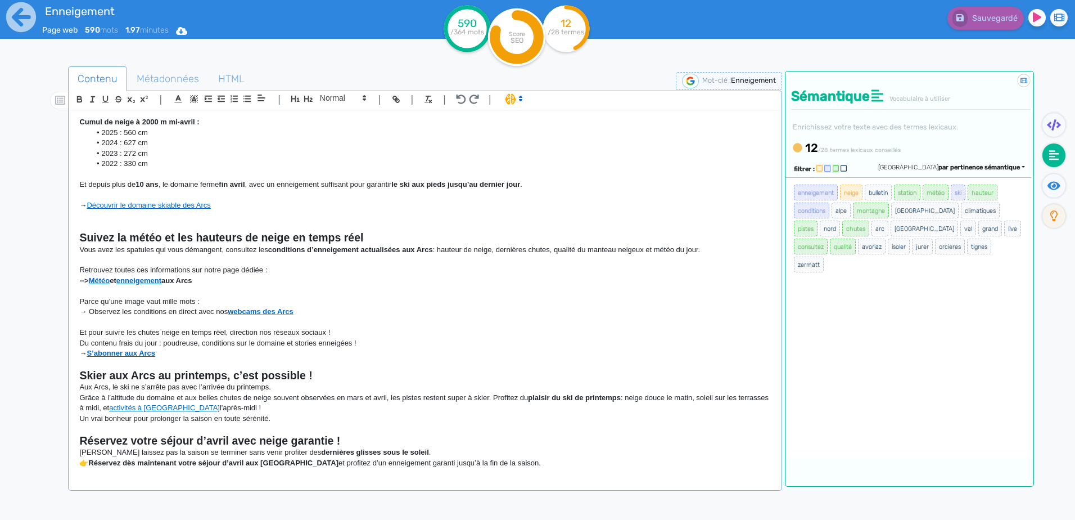
click at [521, 54] on icon at bounding box center [517, 37] width 44 height 44
click at [1045, 125] on fa-icon at bounding box center [1054, 125] width 23 height 24
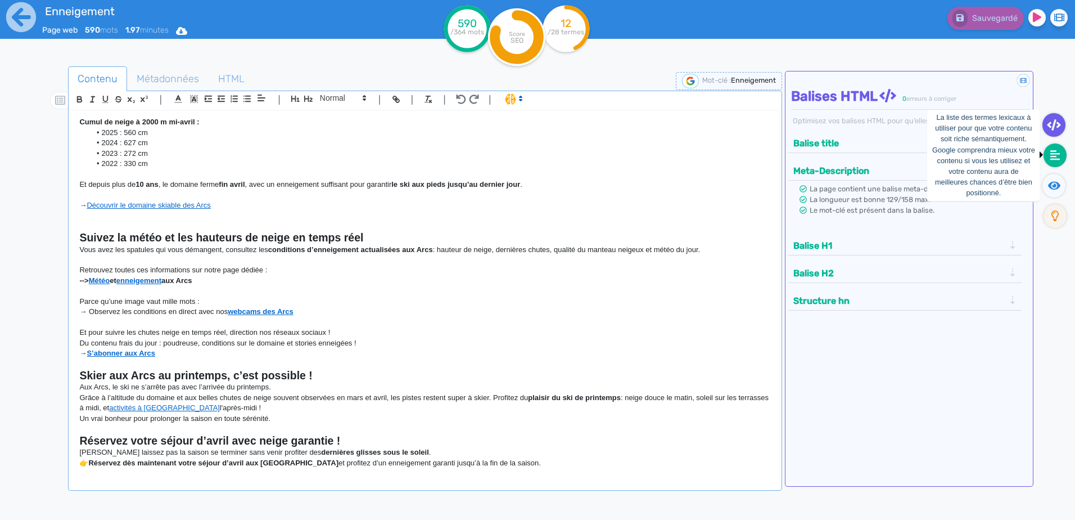
click at [1045, 149] on fa-icon at bounding box center [1055, 155] width 23 height 24
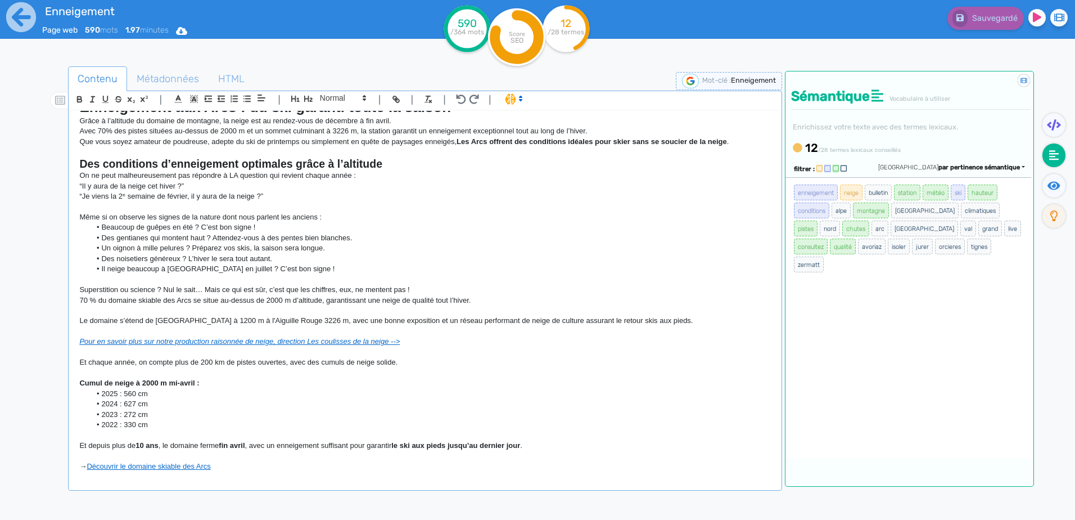
scroll to position [0, 0]
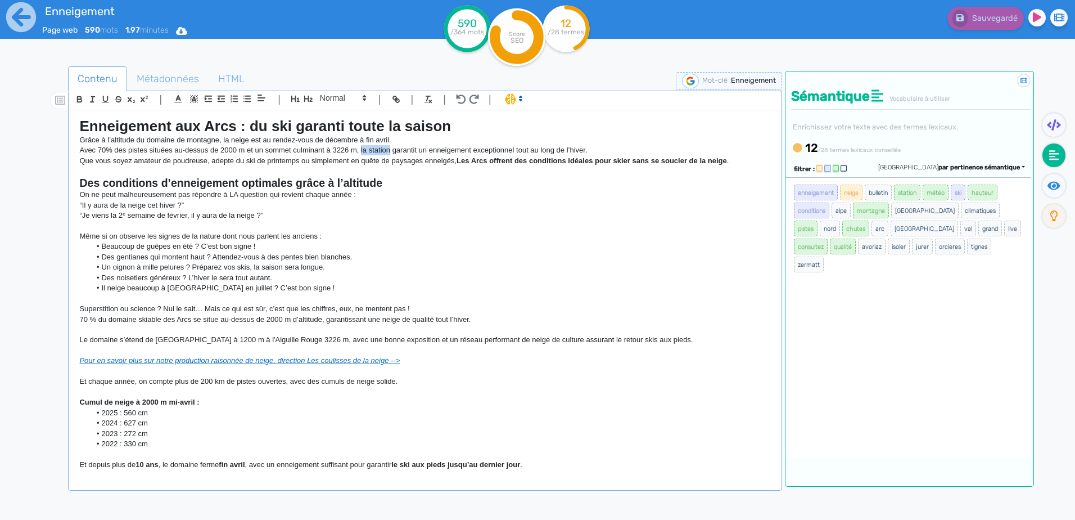
drag, startPoint x: 389, startPoint y: 150, endPoint x: 362, endPoint y: 148, distance: 27.0
click at [362, 148] on p "Avec 70% des pistes situées au-dessus de 2000 m et un sommet culminant à 3226 m…" at bounding box center [424, 150] width 691 height 10
drag, startPoint x: 186, startPoint y: 214, endPoint x: 332, endPoint y: 224, distance: 146.5
click at [187, 214] on p "“Je viens la 2ᵉ semaine de février, il y aura de la neige ?”" at bounding box center [424, 215] width 691 height 10
click at [872, 231] on span "arc" at bounding box center [880, 228] width 17 height 16
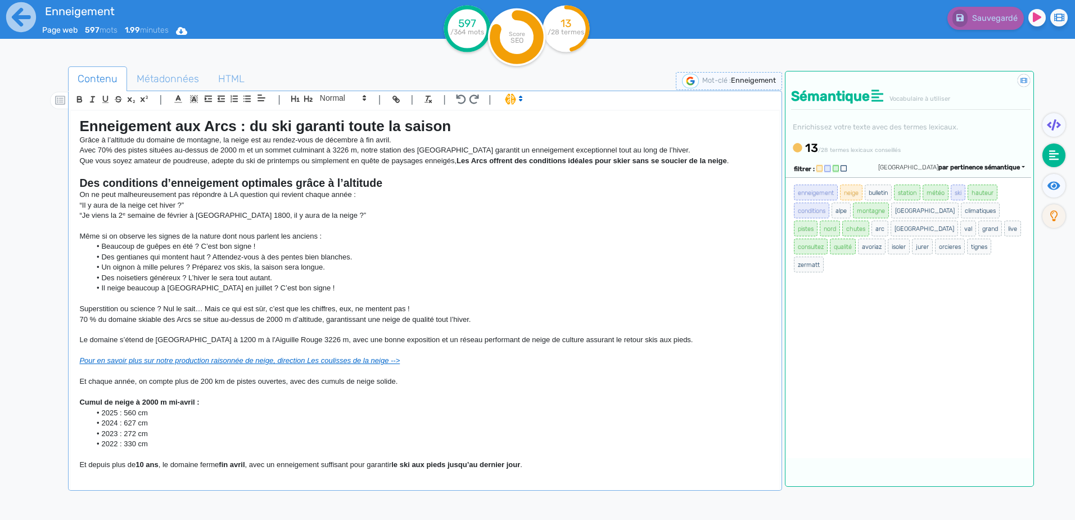
click at [192, 193] on p "On ne peut malheureusement pas répondre à LA question qui revient chaque année :" at bounding box center [424, 194] width 691 height 10
click at [200, 218] on p "“Je viens la 2ᵉ semaine de février à [GEOGRAPHIC_DATA] 1800, il y aura de la ne…" at bounding box center [424, 215] width 691 height 10
drag, startPoint x: 976, startPoint y: 165, endPoint x: 992, endPoint y: 165, distance: 16.3
click at [977, 165] on span "par pertinence sémantique" at bounding box center [979, 167] width 82 height 7
drag, startPoint x: 826, startPoint y: 346, endPoint x: 653, endPoint y: 331, distance: 173.8
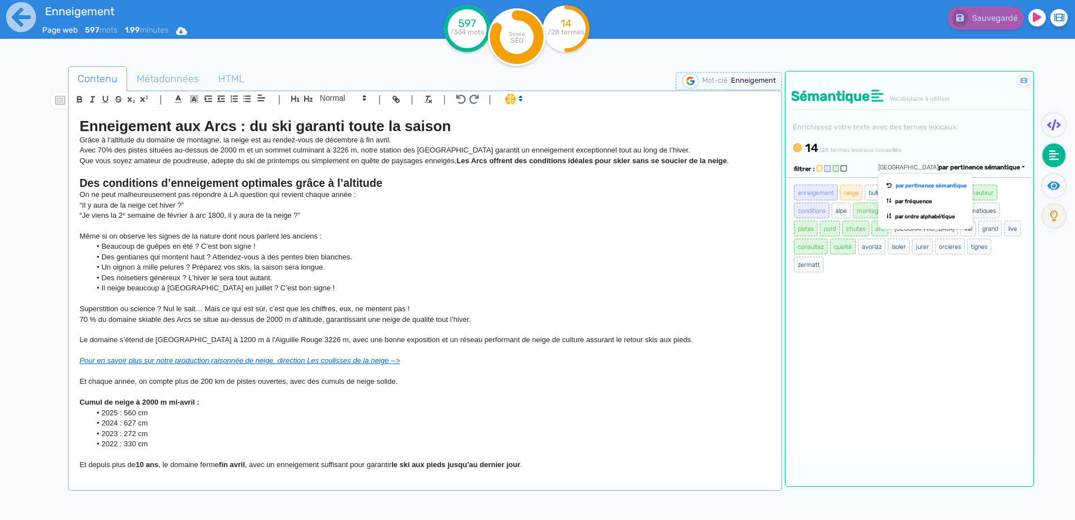
click at [824, 347] on div "enneigement neige bulletin station météo ski hauteur conditions alpe montagne f…" at bounding box center [909, 317] width 246 height 281
click at [295, 220] on p "“Je viens la 2ᵉ semaine de février à arc 1800, il y aura de la neige ?”" at bounding box center [424, 215] width 691 height 10
click at [198, 214] on p "“Je viens la 2ᵉ semaine de février à arc 1800, il y aura de la neige ?”" at bounding box center [424, 215] width 691 height 10
click at [413, 224] on p at bounding box center [424, 226] width 691 height 10
click at [882, 366] on div "enneigement neige bulletin station météo ski hauteur conditions alpe montagne f…" at bounding box center [909, 317] width 246 height 281
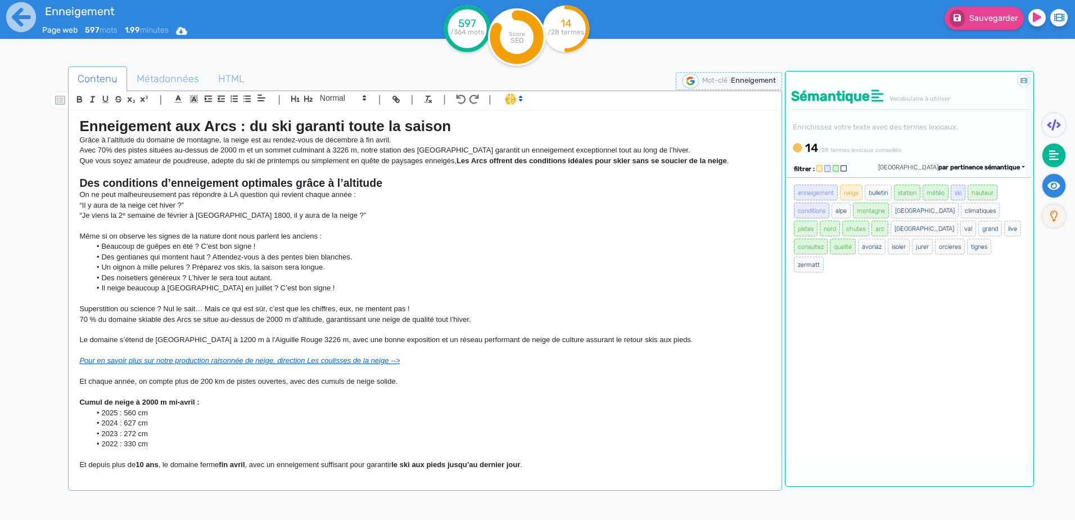
click at [1057, 182] on icon at bounding box center [1054, 185] width 13 height 8
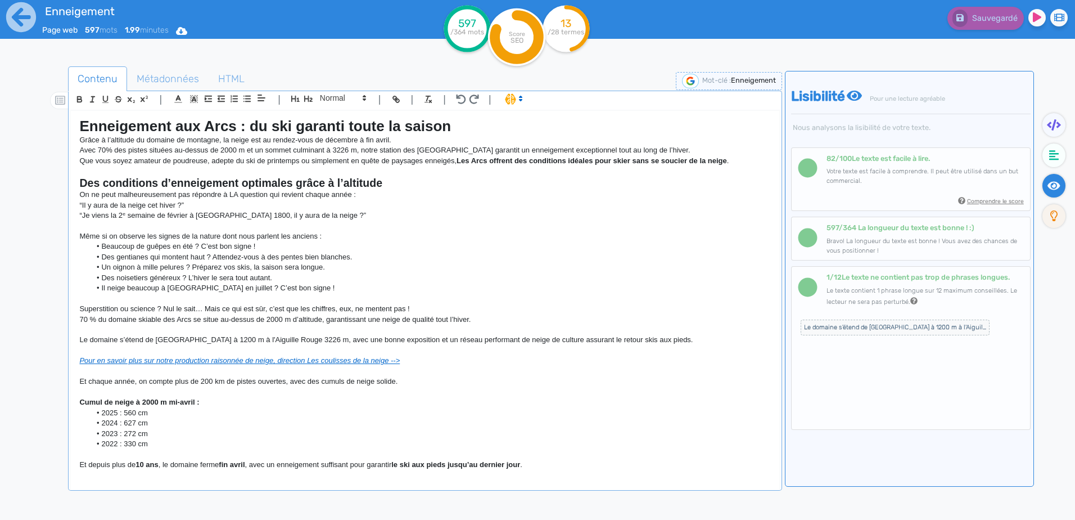
click at [986, 199] on small "Comprendre le score" at bounding box center [995, 200] width 57 height 7
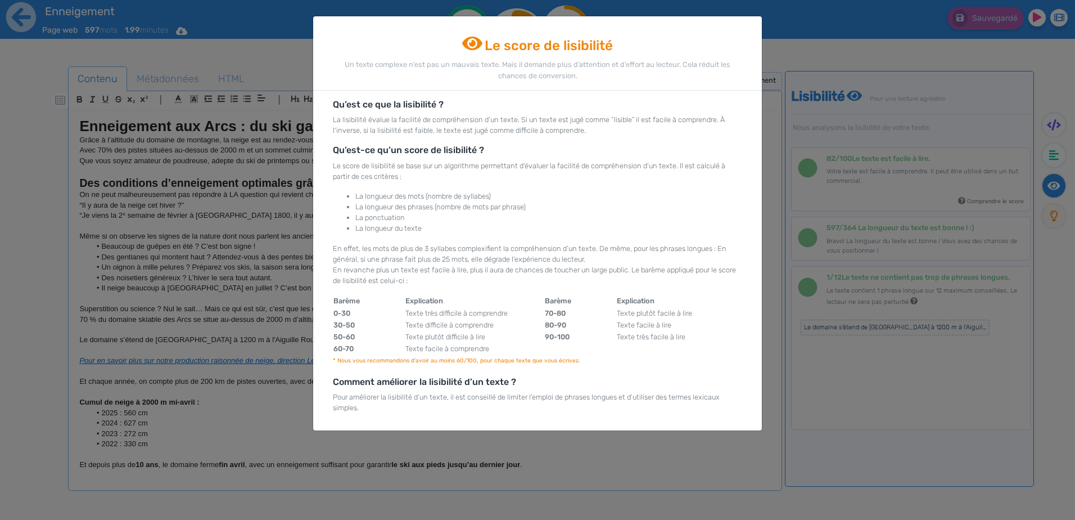
click at [846, 379] on ngb-modal-window "Le score de lisibilité Un texte complexe n’est pas un mauvais texte. Mais il de…" at bounding box center [537, 260] width 1075 height 520
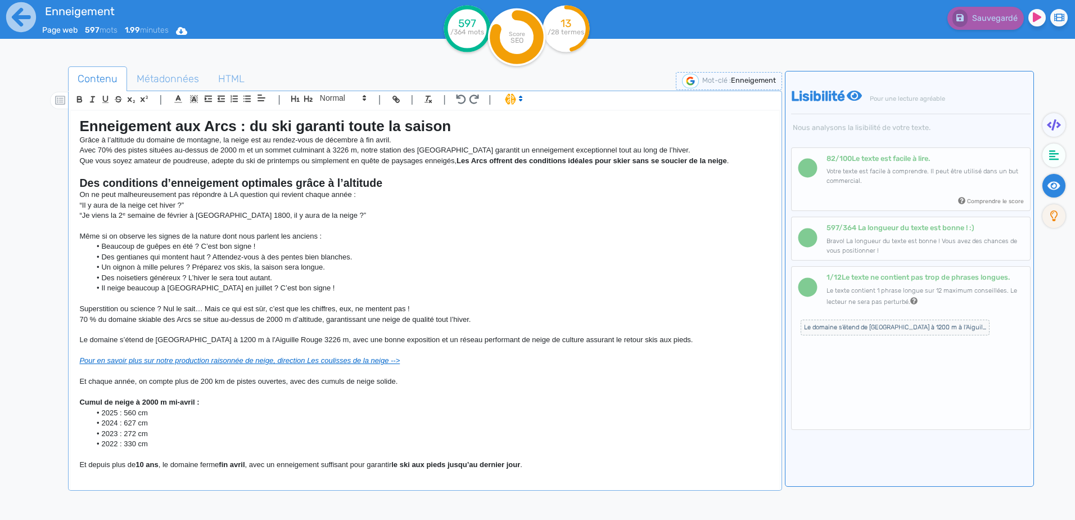
click at [382, 498] on div "Contenu Métadonnées HTML | | H3 H4 H5 H6 Normal | | | | Enneigement aux Arcs : …" at bounding box center [425, 328] width 714 height 524
drag, startPoint x: 489, startPoint y: 459, endPoint x: 66, endPoint y: 88, distance: 562.2
click at [66, 88] on div "Contenu Métadonnées HTML | | H3 H4 H5 H6 Normal | | | | Enneigement aux Arcs : …" at bounding box center [554, 327] width 1043 height 527
click at [65, 103] on icon at bounding box center [60, 100] width 10 height 9
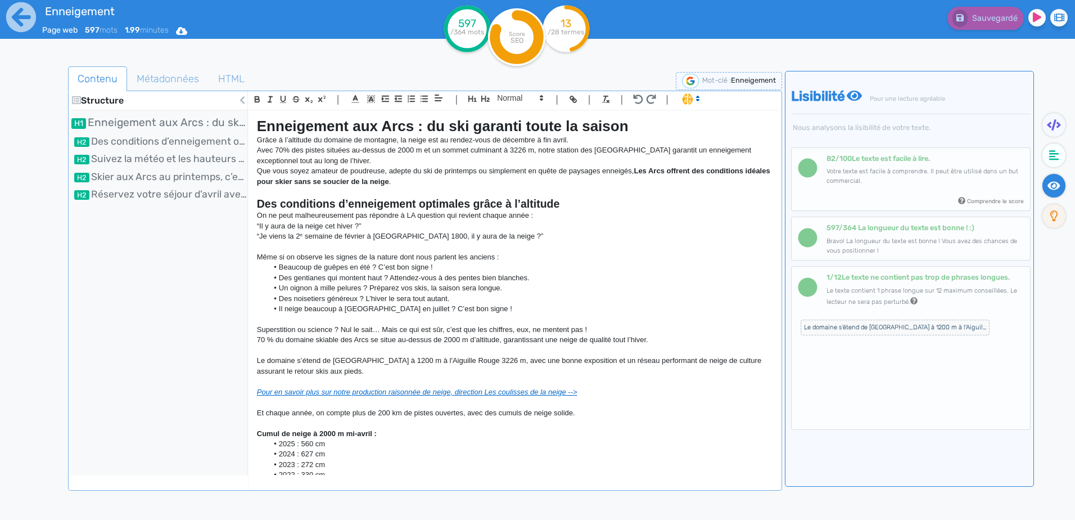
click at [354, 260] on p "Même si on observe les signes de la nature dont nous parlent les anciens :" at bounding box center [514, 257] width 514 height 10
click at [111, 101] on div "Structure" at bounding box center [158, 100] width 177 height 19
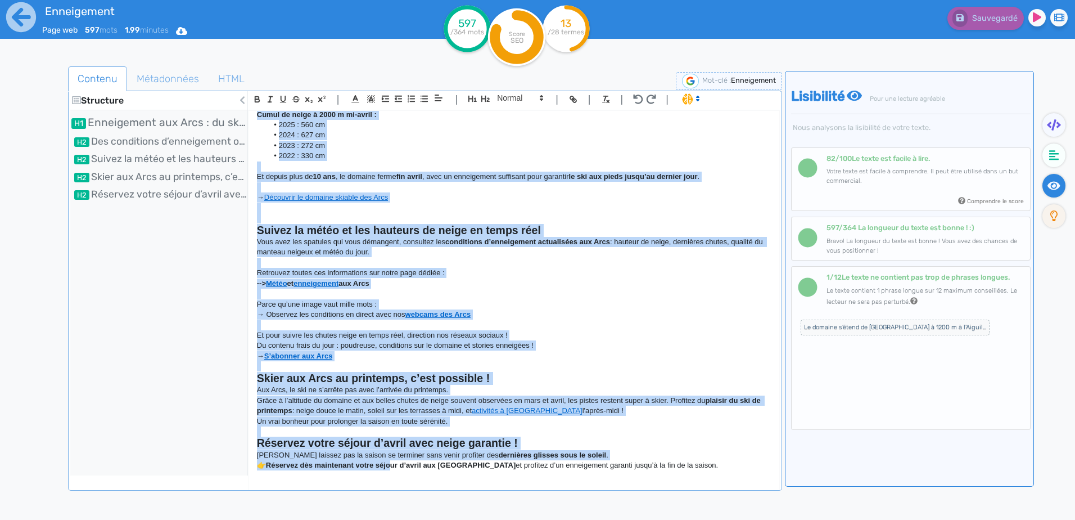
scroll to position [322, 0]
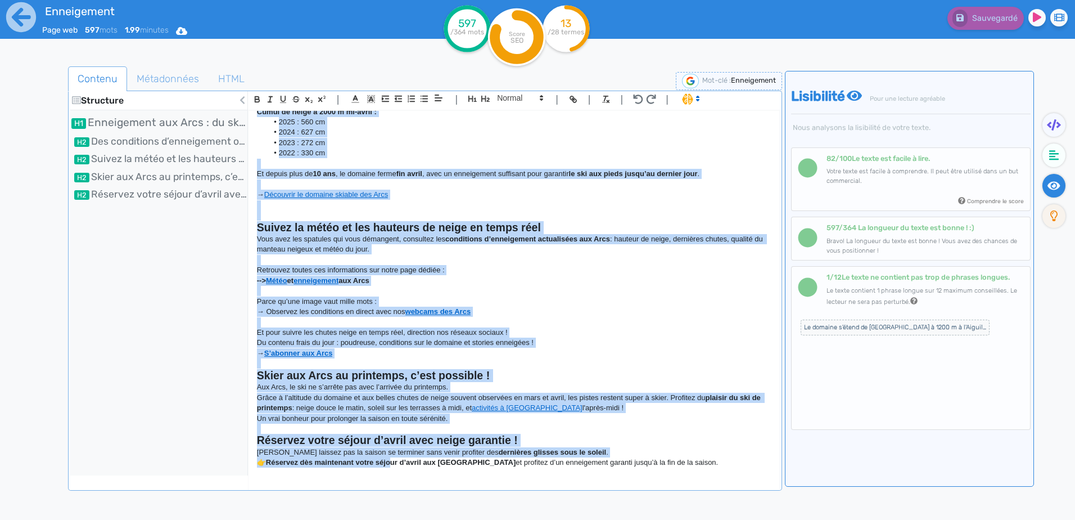
drag, startPoint x: 258, startPoint y: 125, endPoint x: 719, endPoint y: 483, distance: 583.9
click at [719, 483] on div "Enneigement aux Arcs : du ski garanti toute la saison Grâce à l’altitude du dom…" at bounding box center [514, 302] width 532 height 384
copy div "Loremipsumd sit Amet : co adi elitsed doeiu te incidi Utlab e d’magnaali en adm…"
click at [426, 314] on strong "webcams des Arcs" at bounding box center [438, 311] width 66 height 8
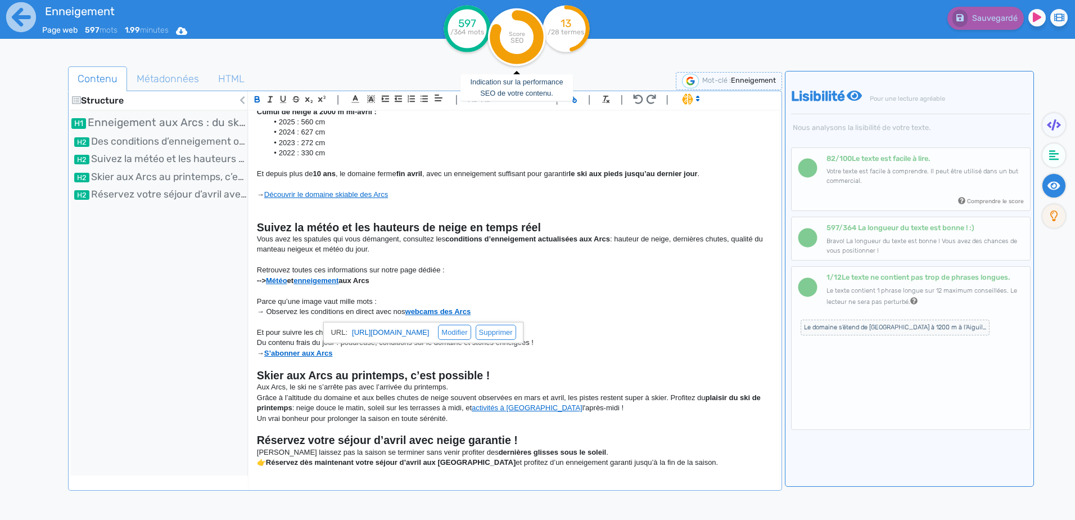
click at [529, 17] on icon at bounding box center [517, 37] width 44 height 44
click at [526, 46] on circle at bounding box center [516, 36] width 57 height 57
drag, startPoint x: 526, startPoint y: 46, endPoint x: 514, endPoint y: 54, distance: 14.7
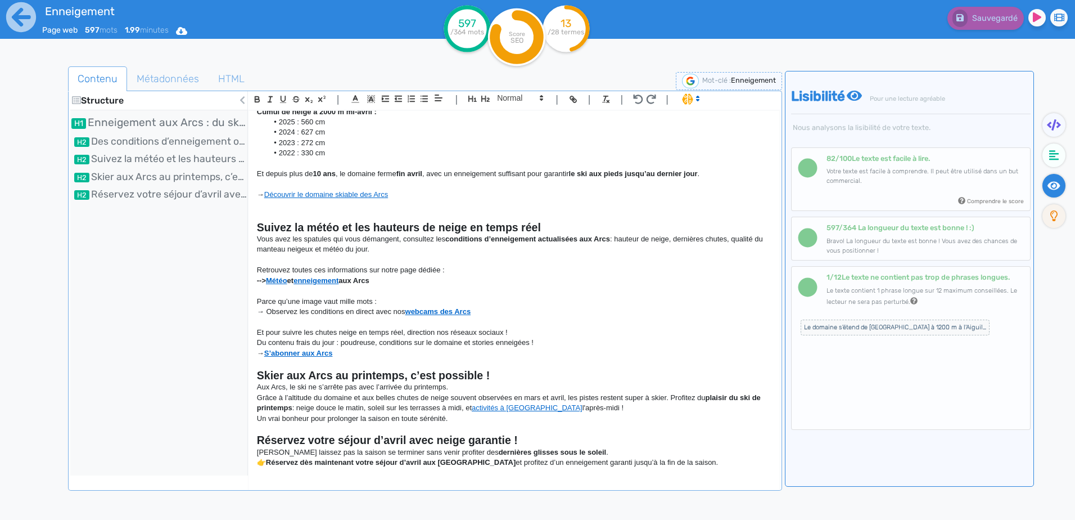
click at [514, 54] on icon at bounding box center [517, 37] width 44 height 44
click at [495, 82] on ul "Contenu Métadonnées HTML" at bounding box center [425, 78] width 714 height 25
click at [1053, 209] on fa-icon at bounding box center [1054, 216] width 23 height 24
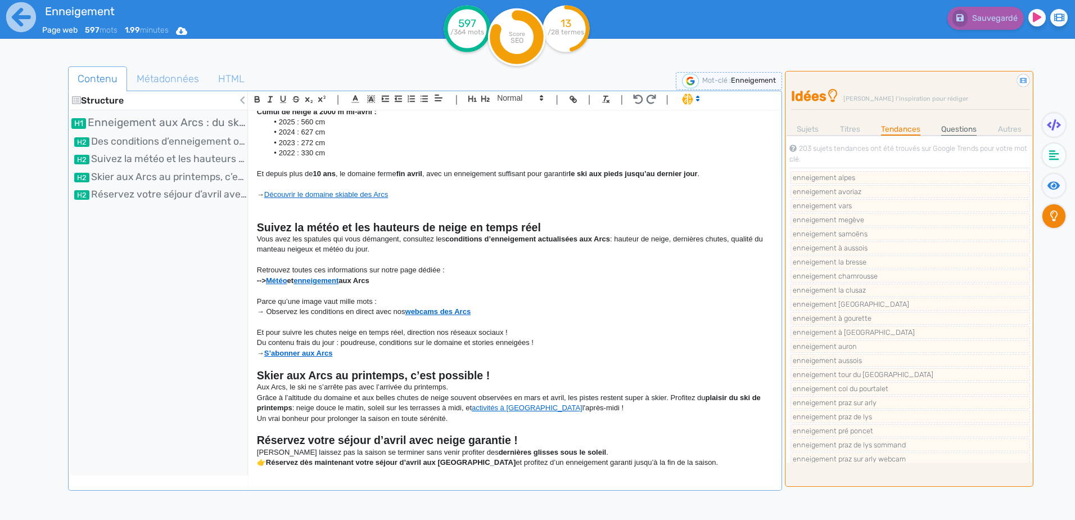
click at [955, 129] on link "Questions" at bounding box center [958, 129] width 35 height 12
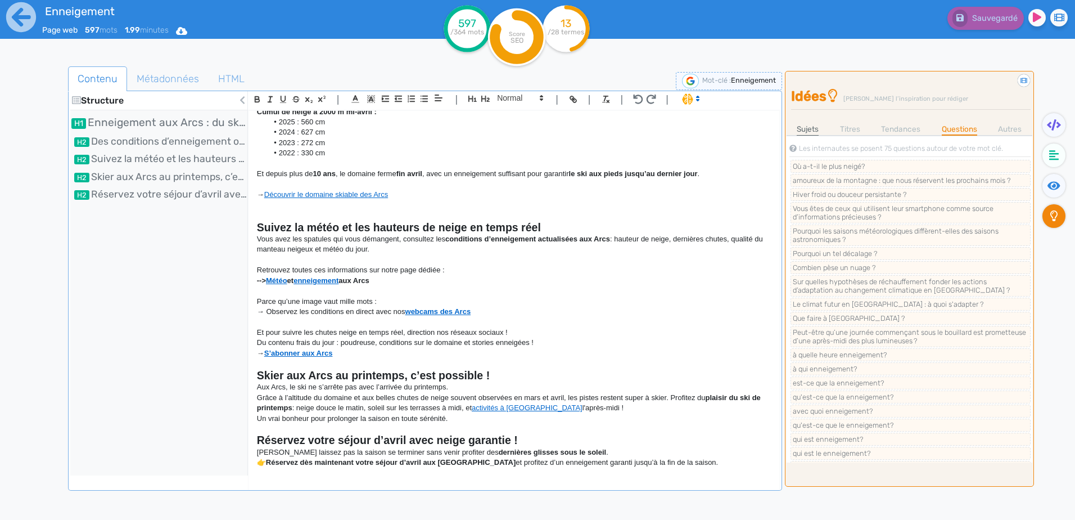
click at [801, 129] on link "Sujets" at bounding box center [808, 129] width 22 height 12
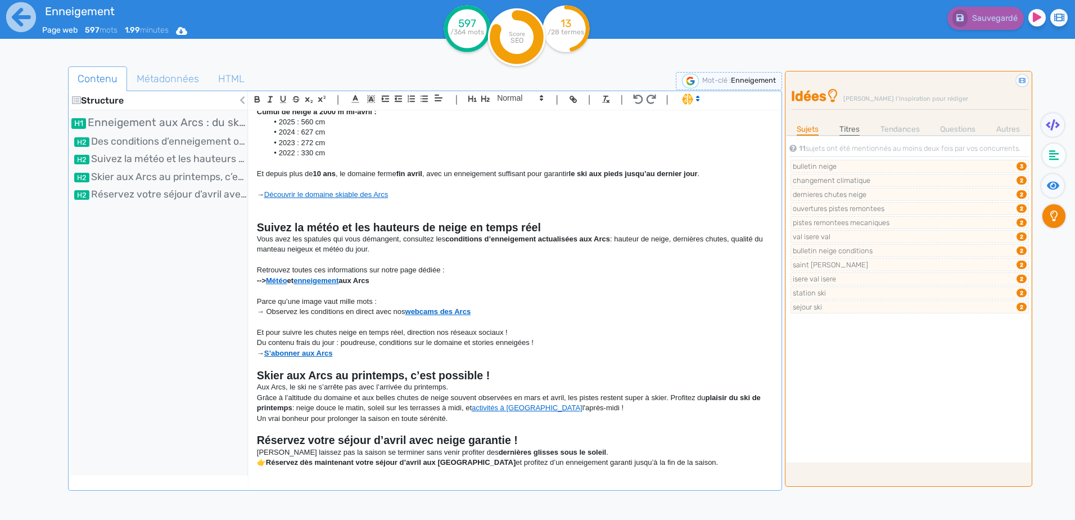
click at [848, 130] on link "Titres" at bounding box center [850, 129] width 20 height 12
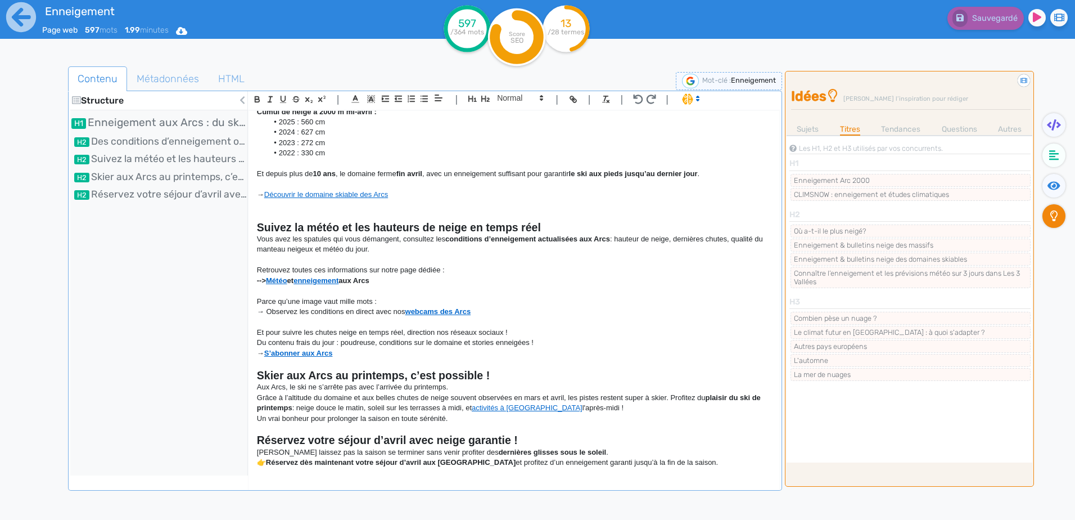
drag, startPoint x: 898, startPoint y: 129, endPoint x: 927, endPoint y: 128, distance: 28.7
click at [899, 129] on link "Tendances" at bounding box center [900, 129] width 39 height 12
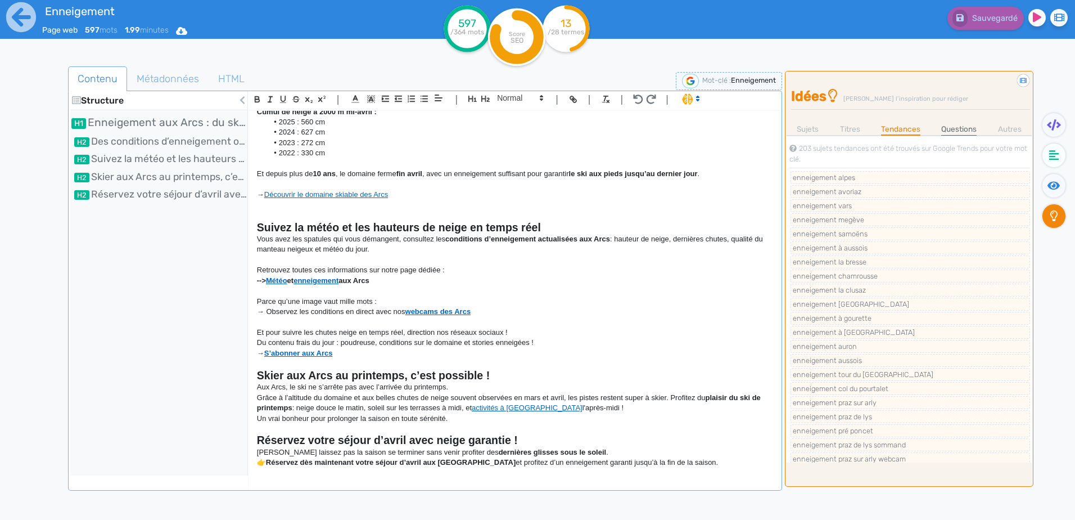
click at [949, 129] on link "Questions" at bounding box center [958, 129] width 35 height 12
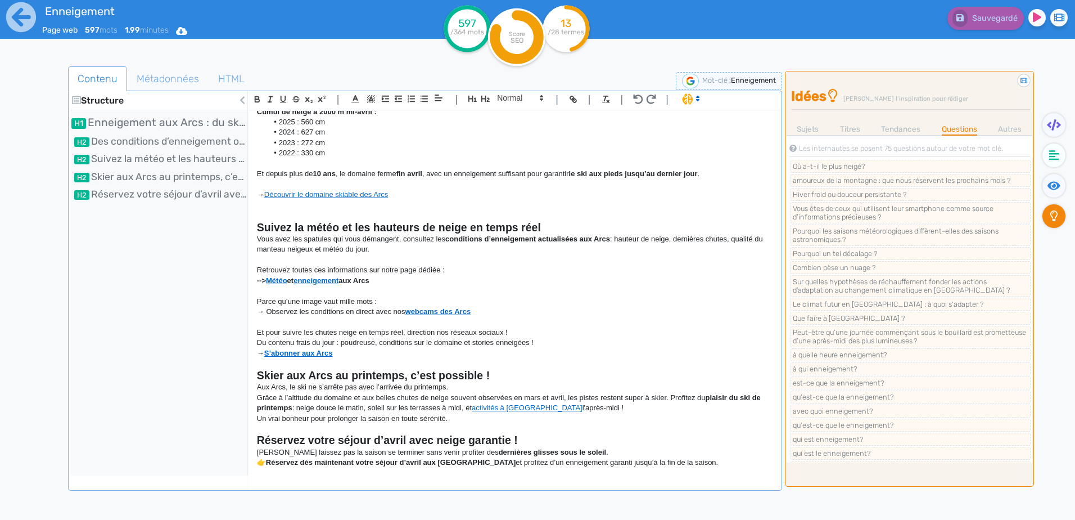
click at [981, 128] on ul "Sujets Titres Tendances Questions Autres" at bounding box center [910, 129] width 246 height 12
click at [999, 127] on link "Autres" at bounding box center [1010, 129] width 24 height 12
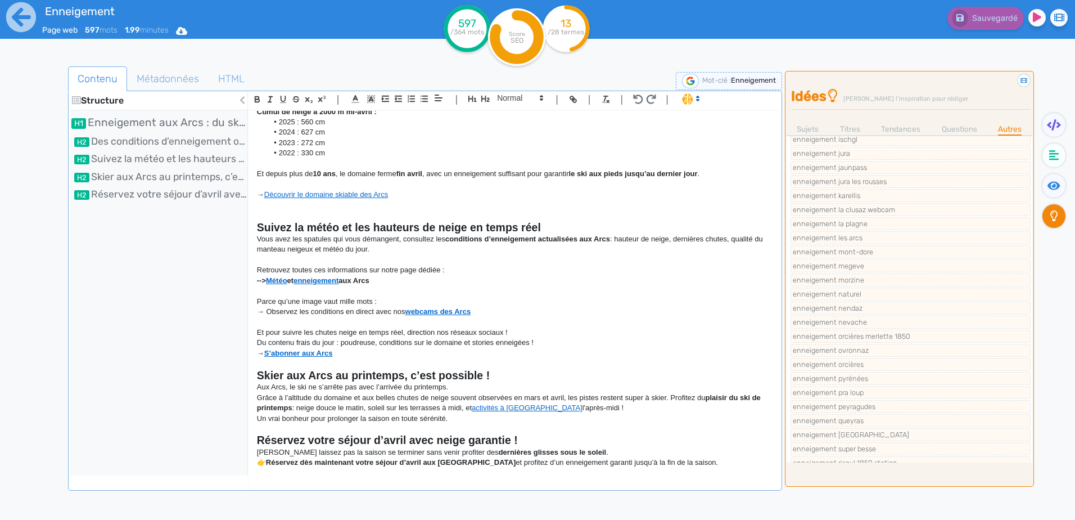
scroll to position [238, 0]
click at [1050, 129] on icon at bounding box center [1054, 124] width 14 height 11
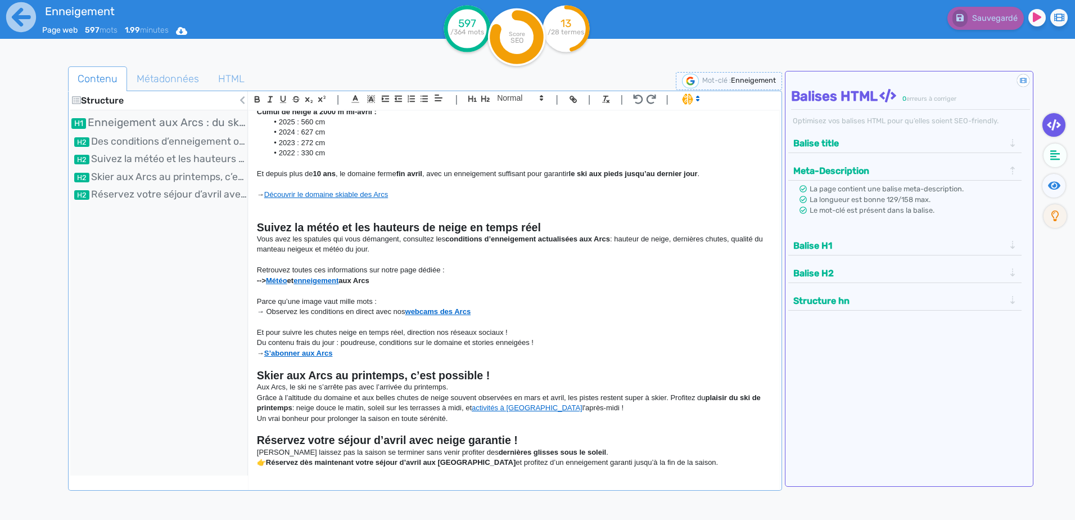
click at [1050, 129] on icon at bounding box center [1054, 124] width 14 height 11
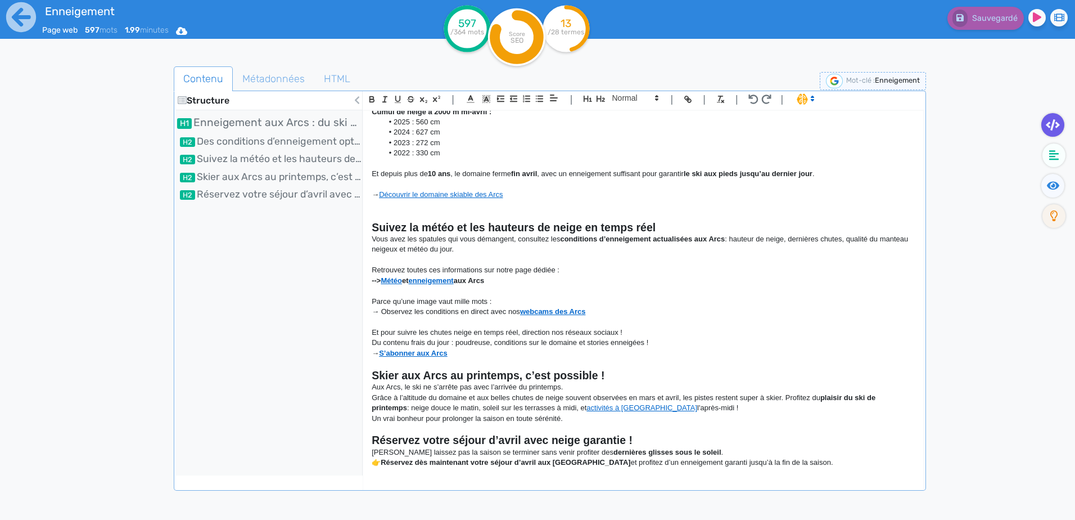
click at [350, 286] on div "Structure Enneigement aux Arcs : du ski garanti toute la saison Des conditions …" at bounding box center [269, 283] width 187 height 384
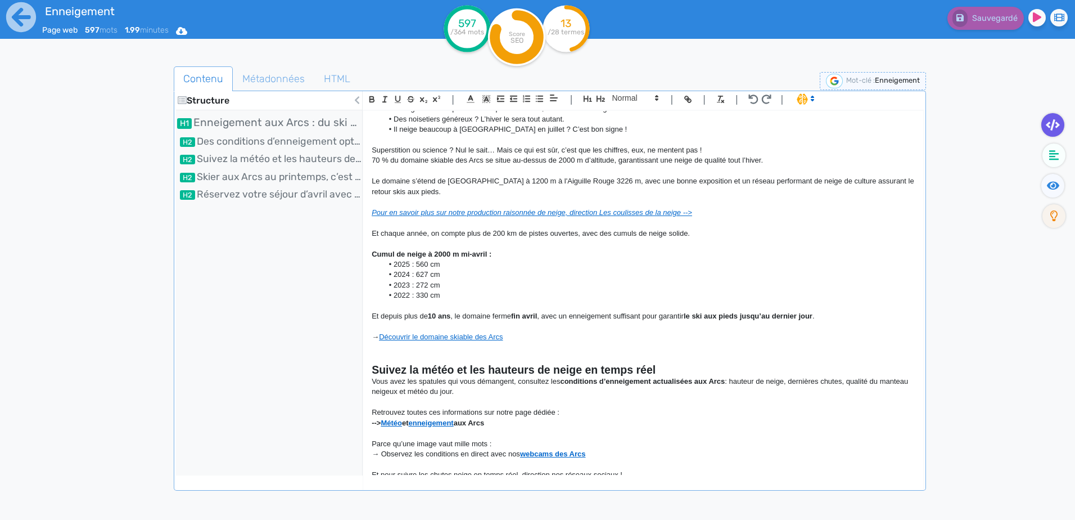
scroll to position [0, 0]
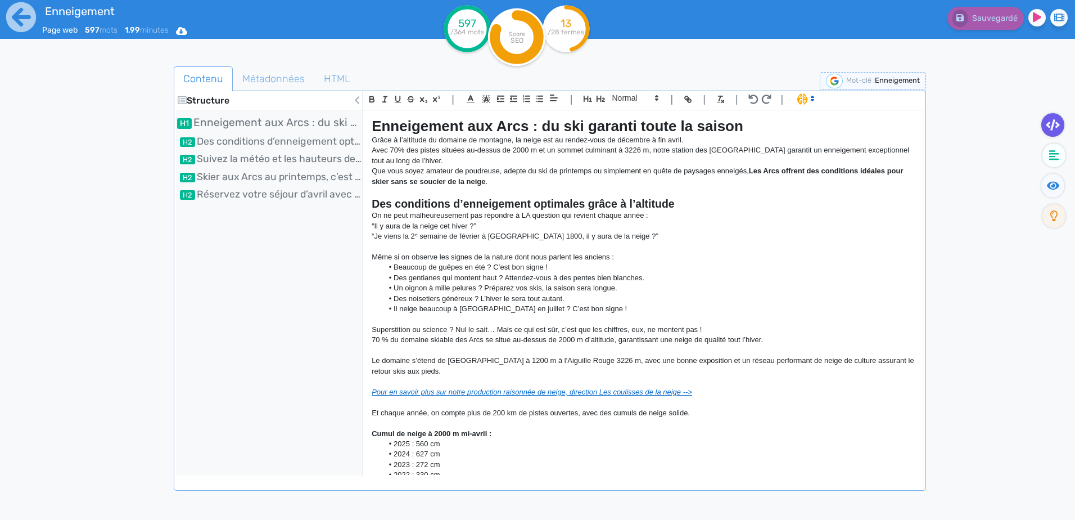
click at [489, 280] on li "Des gentianes qui montent haut ? Attendez-vous à des pentes bien blanches." at bounding box center [649, 278] width 532 height 10
drag, startPoint x: 357, startPoint y: 119, endPoint x: 368, endPoint y: 121, distance: 12.0
click at [358, 119] on li "Enneigement aux Arcs : du ski garanti toute la saison" at bounding box center [269, 123] width 187 height 16
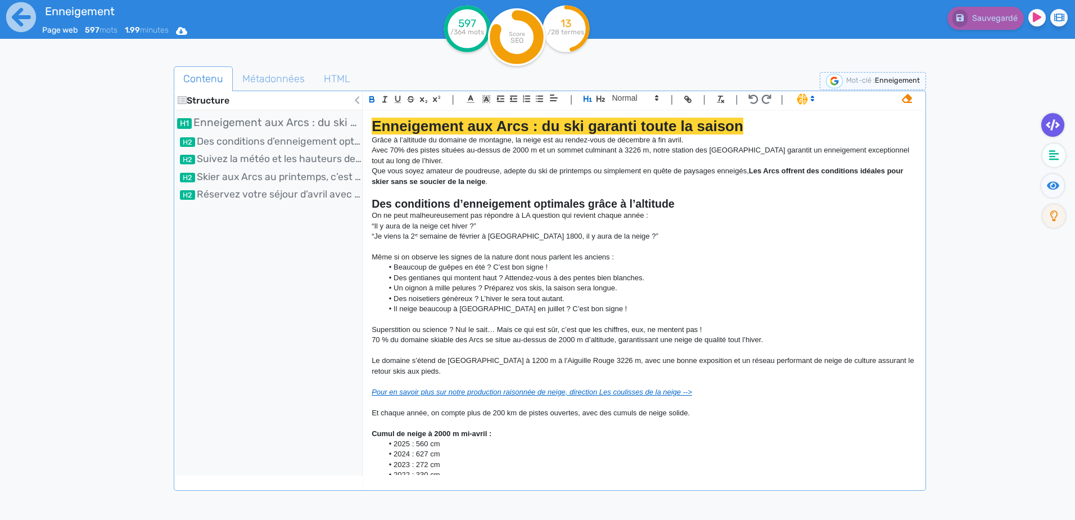
click at [373, 123] on strong "Enneigement aux Arcs : du ski garanti toute la saison" at bounding box center [558, 126] width 372 height 17
click at [452, 205] on strong "Des conditions d’enneigement optimales grâce à l’altitude" at bounding box center [523, 203] width 303 height 12
click at [664, 197] on strong "Des conditions d’enneigement optimales grâce à l’altitude" at bounding box center [523, 203] width 303 height 12
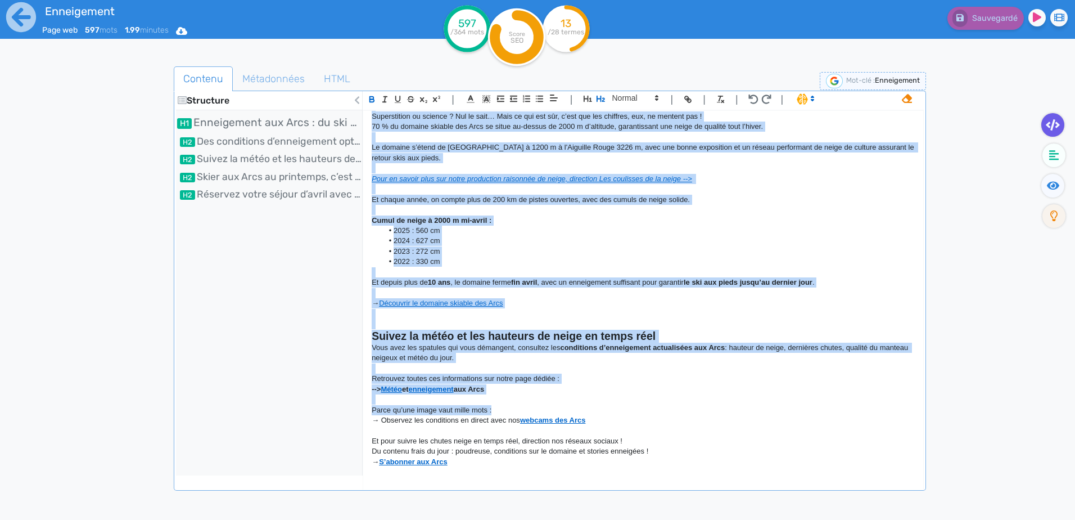
scroll to position [322, 0]
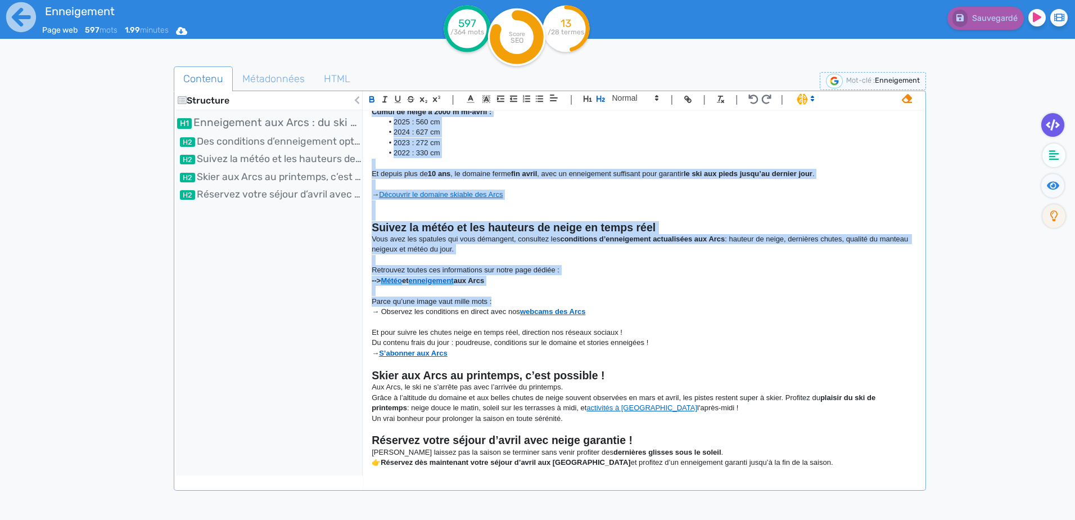
drag, startPoint x: 375, startPoint y: 124, endPoint x: 848, endPoint y: 490, distance: 597.7
click at [848, 490] on div "Enneigement aux Arcs : du ski garanti toute la saison Grâce à l’altitude du dom…" at bounding box center [643, 302] width 561 height 384
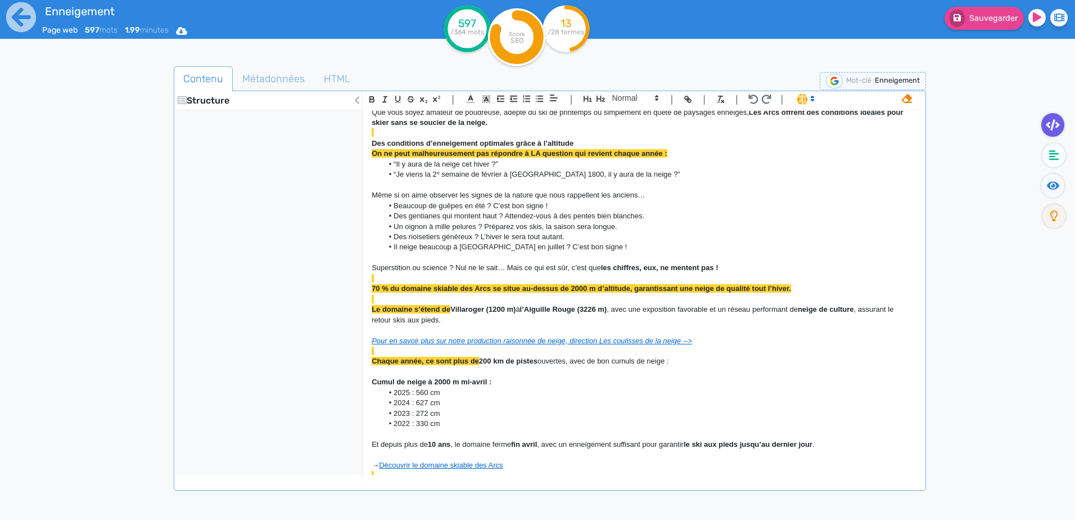
scroll to position [0, 0]
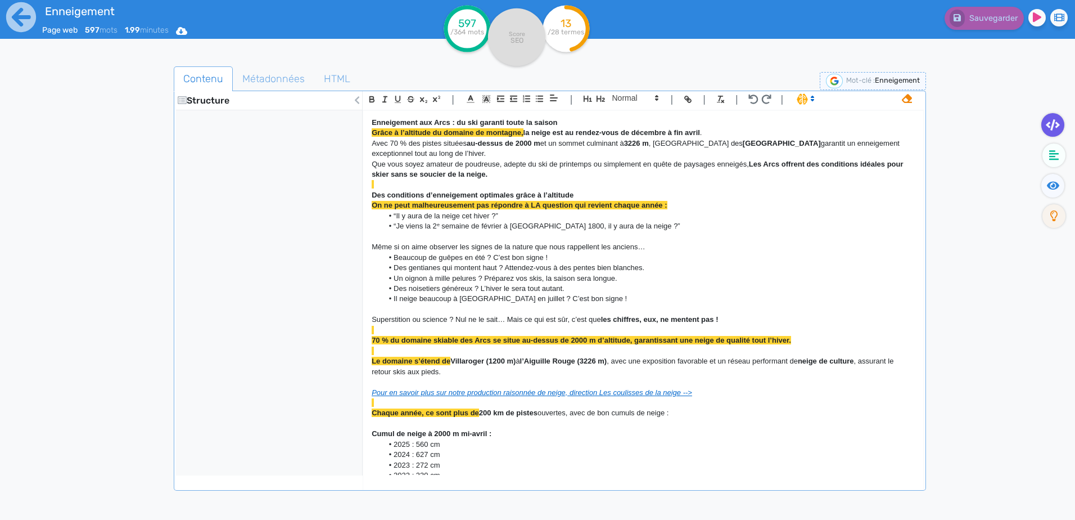
click at [488, 207] on strong "On ne peut malheureusement pas répondre à LA question qui revient chaque année :" at bounding box center [519, 205] width 295 height 8
click at [356, 100] on icon at bounding box center [357, 100] width 4 height 8
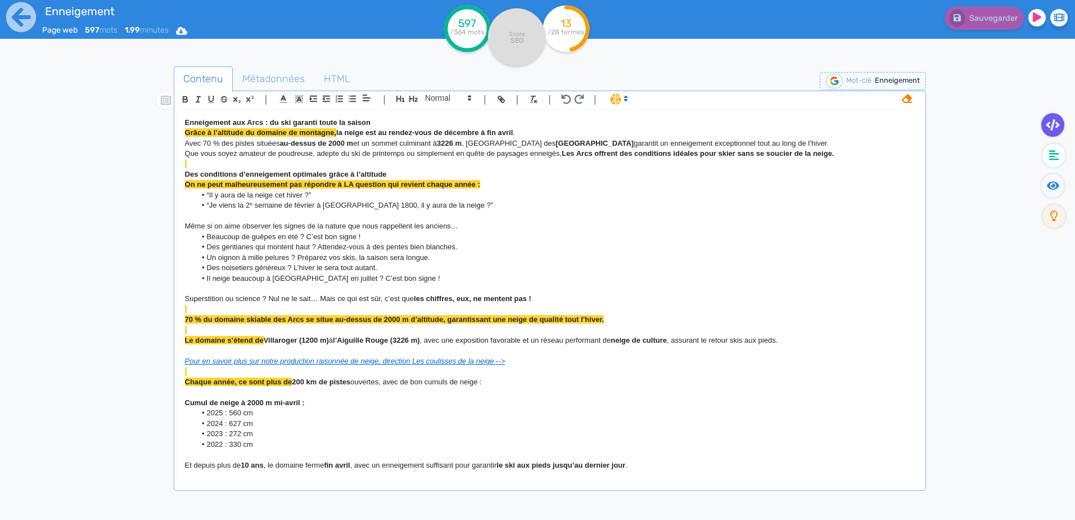
click at [246, 157] on p "Que vous soyez amateur de poudreuse, adepte du ski de printemps ou simplement e…" at bounding box center [550, 153] width 730 height 10
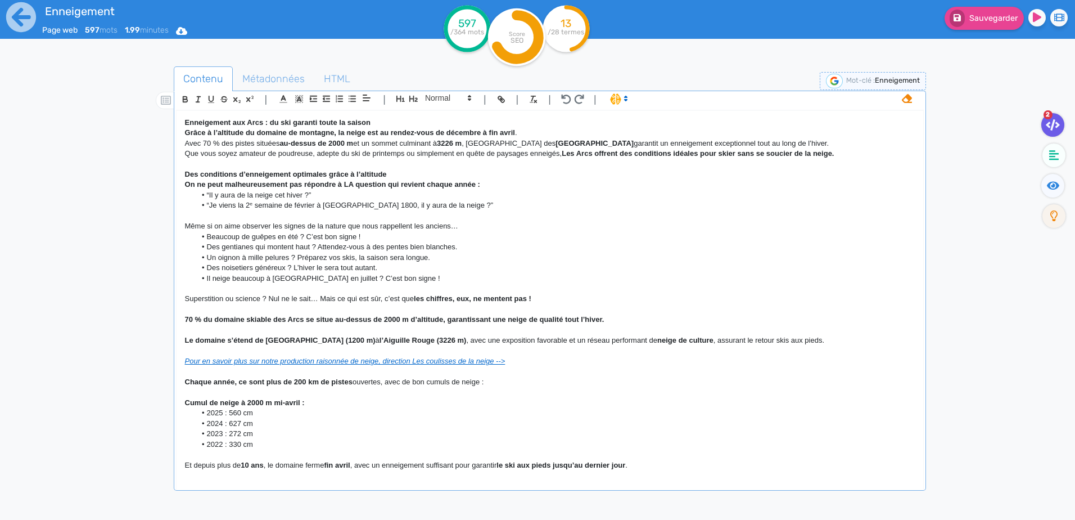
click at [389, 121] on p "Enneigement aux Arcs : du ski garanti toute la saison" at bounding box center [550, 123] width 730 height 10
click at [401, 97] on icon "button" at bounding box center [400, 99] width 8 height 6
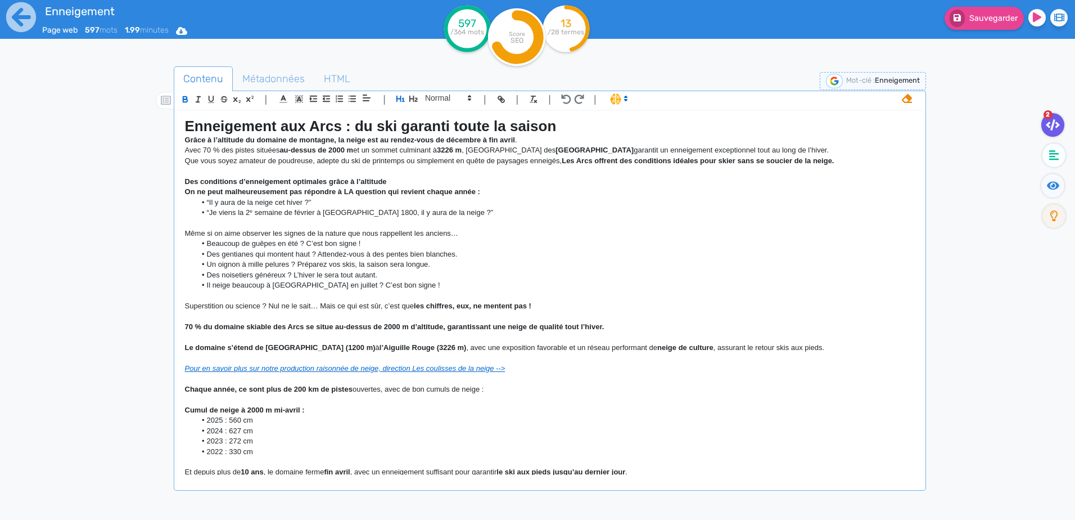
click at [391, 182] on p "Des conditions d’enneigement optimales grâce à l’altitude" at bounding box center [550, 182] width 730 height 10
click at [401, 100] on icon "button" at bounding box center [400, 99] width 8 height 6
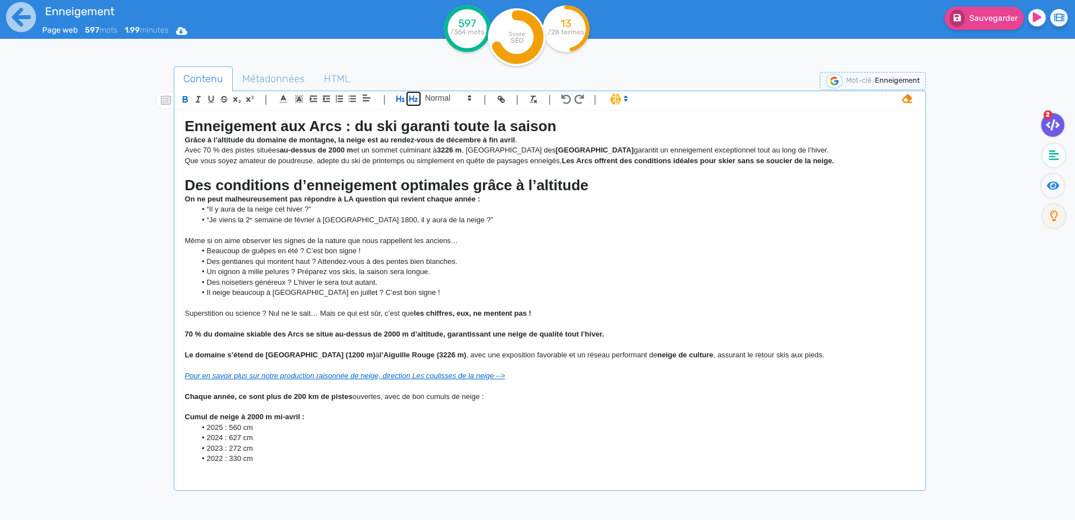
click at [417, 98] on icon "button" at bounding box center [414, 99] width 10 height 10
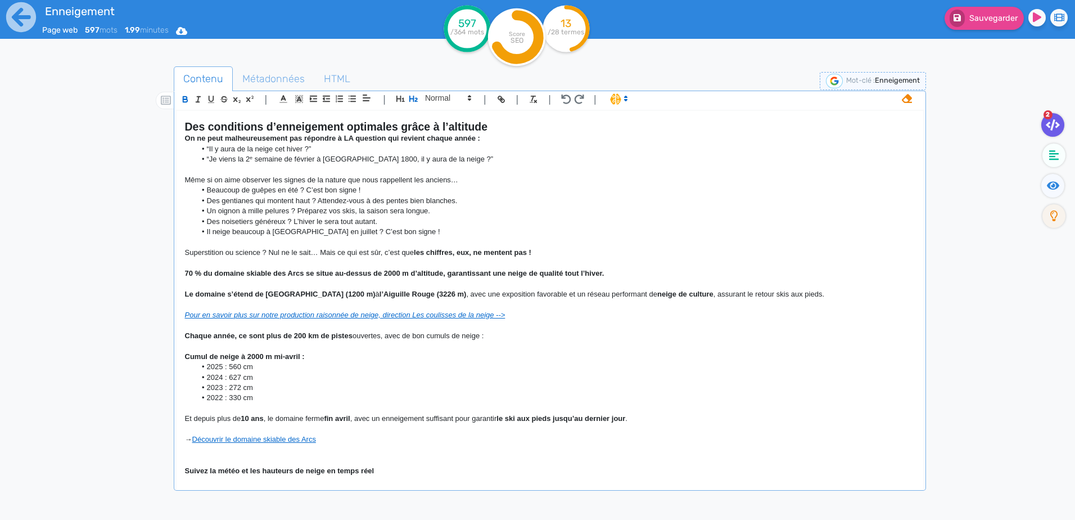
scroll to position [112, 0]
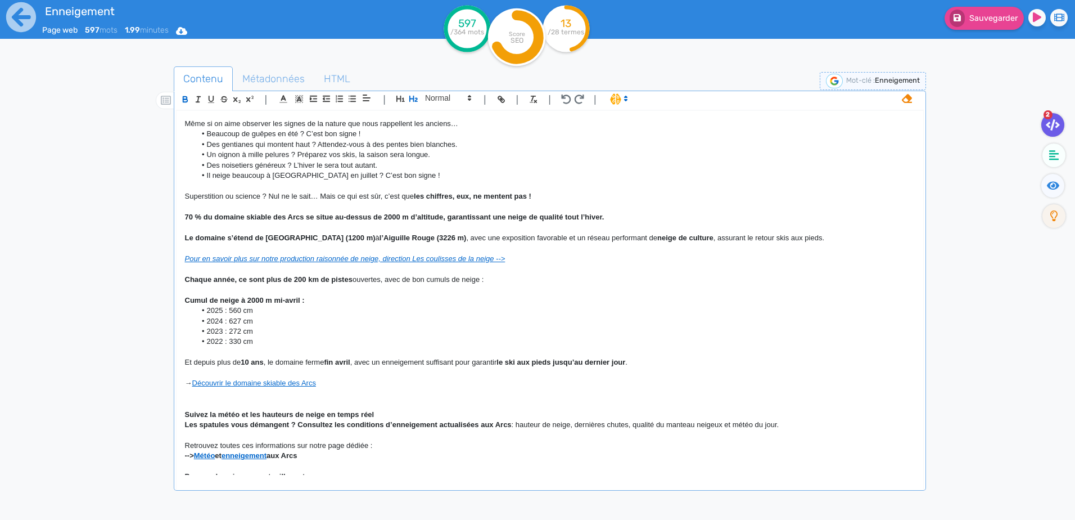
click at [387, 413] on p "Suivez la météo et les hauteurs de neige en temps réel" at bounding box center [550, 414] width 730 height 10
click at [411, 97] on icon "button" at bounding box center [414, 99] width 10 height 10
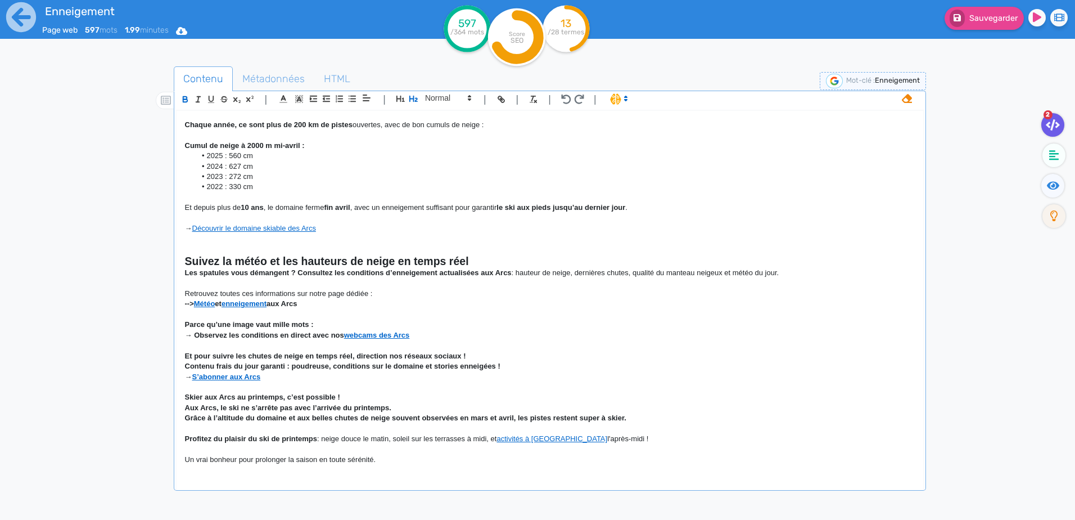
scroll to position [316, 0]
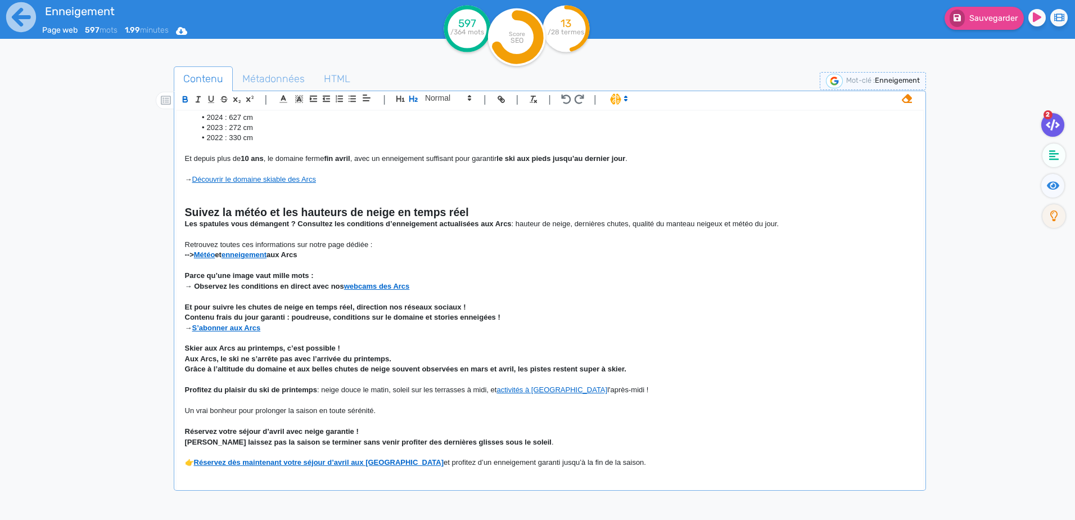
click at [340, 345] on strong "Skier aux Arcs au printemps, c’est possible !" at bounding box center [262, 348] width 155 height 8
click at [417, 100] on icon "button" at bounding box center [413, 99] width 8 height 6
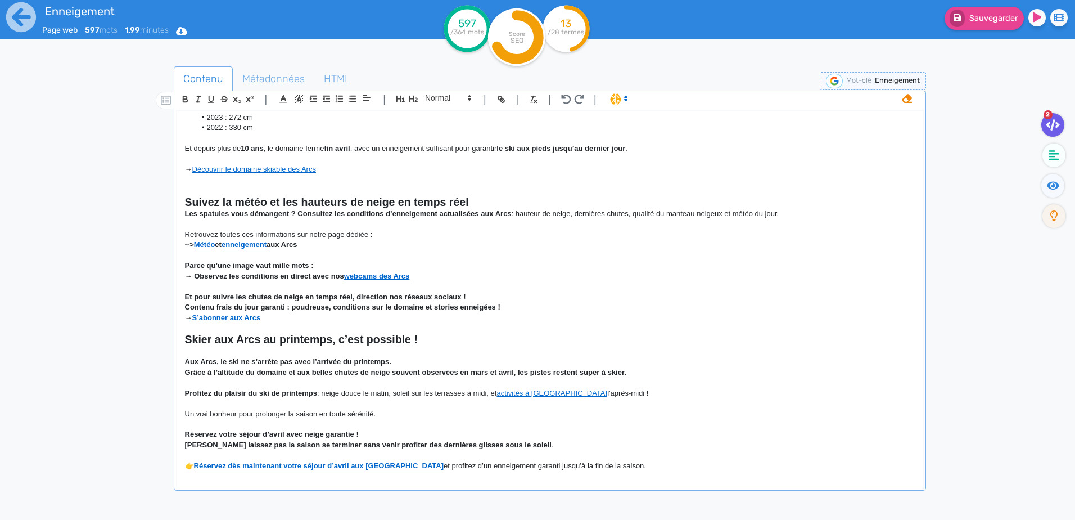
scroll to position [329, 0]
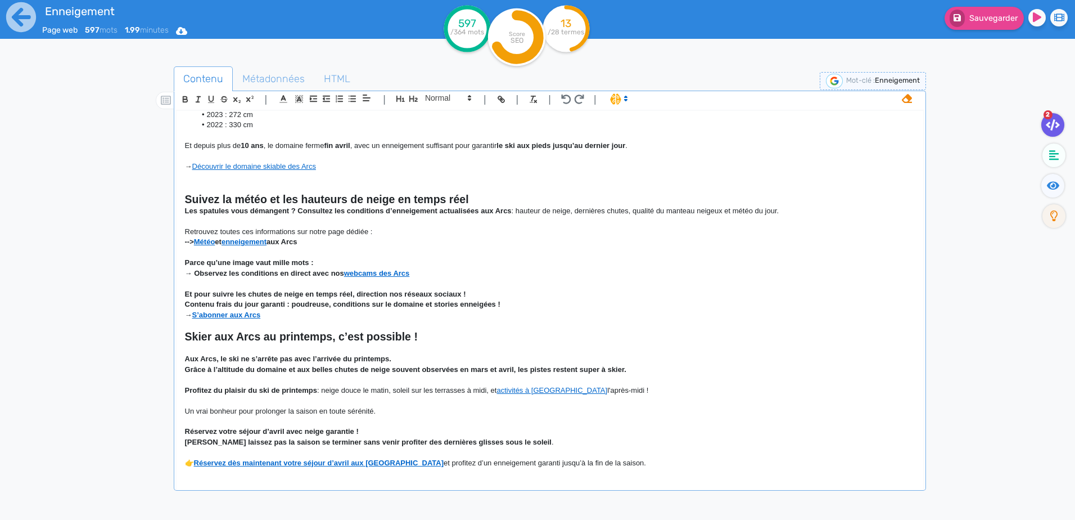
click at [362, 433] on p "Réservez votre séjour d’avril avec neige garantie !" at bounding box center [550, 431] width 730 height 10
click at [412, 95] on icon "button" at bounding box center [414, 99] width 10 height 10
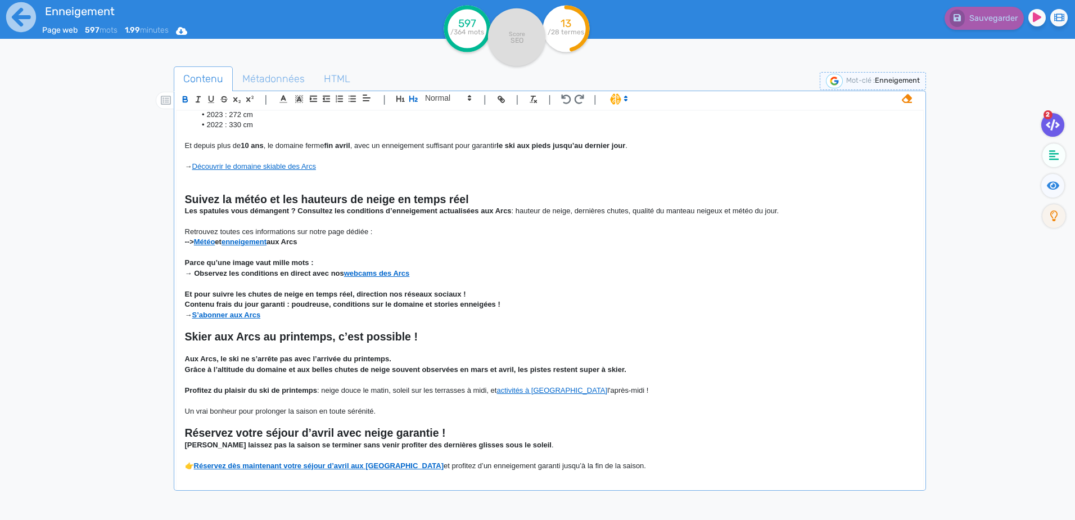
click at [452, 444] on strong "[PERSON_NAME] laissez pas la saison se terminer sans venir profiter des dernièr…" at bounding box center [368, 444] width 367 height 8
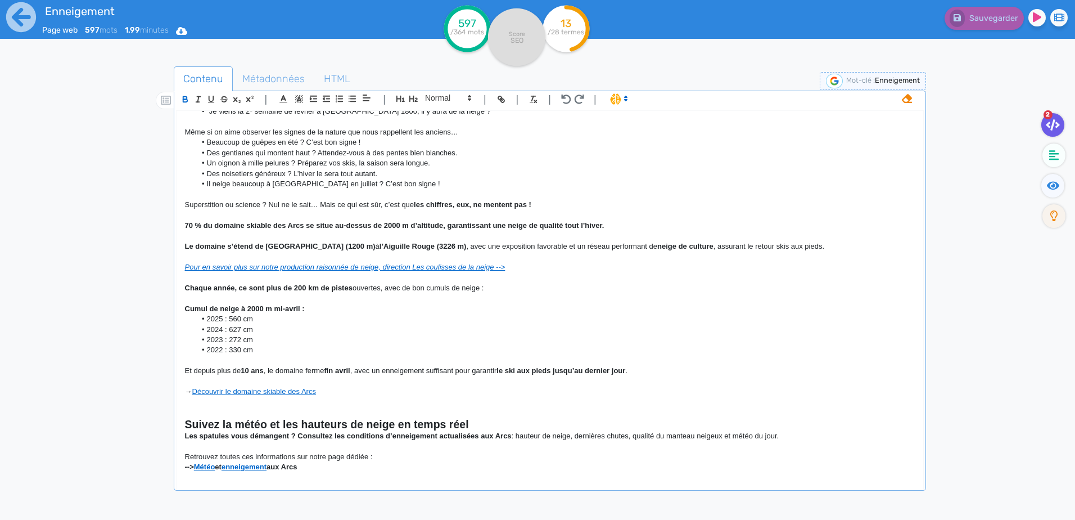
scroll to position [0, 0]
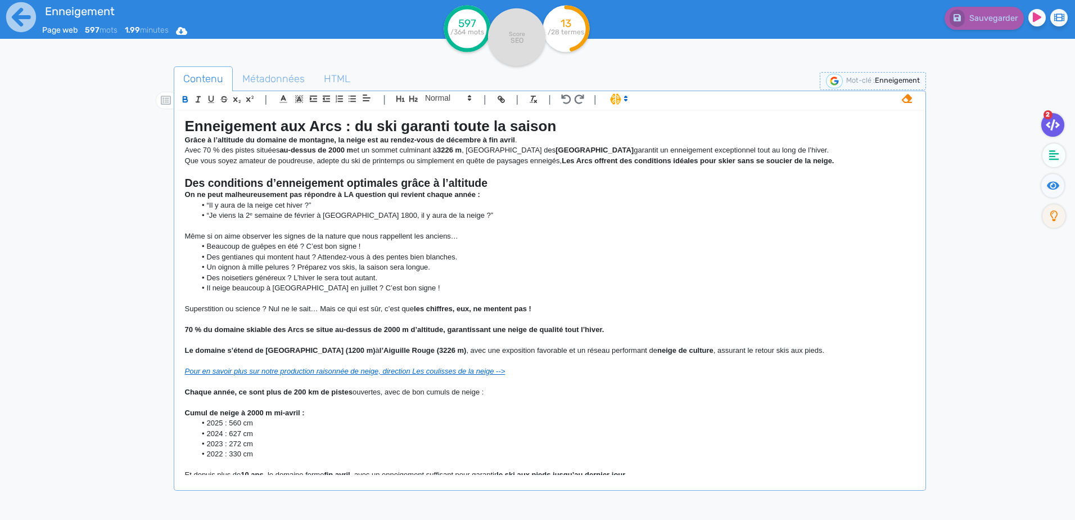
click at [565, 129] on h1 "Enneigement aux Arcs : du ski garanti toute la saison" at bounding box center [550, 126] width 730 height 17
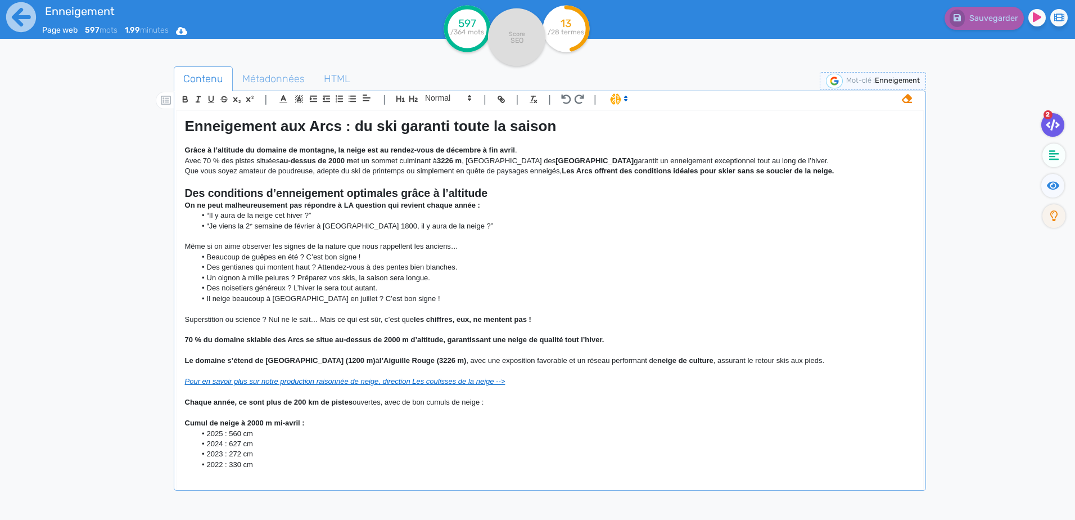
click at [186, 204] on strong "On ne peut malheureusement pas répondre à LA question qui revient chaque année :" at bounding box center [332, 205] width 295 height 8
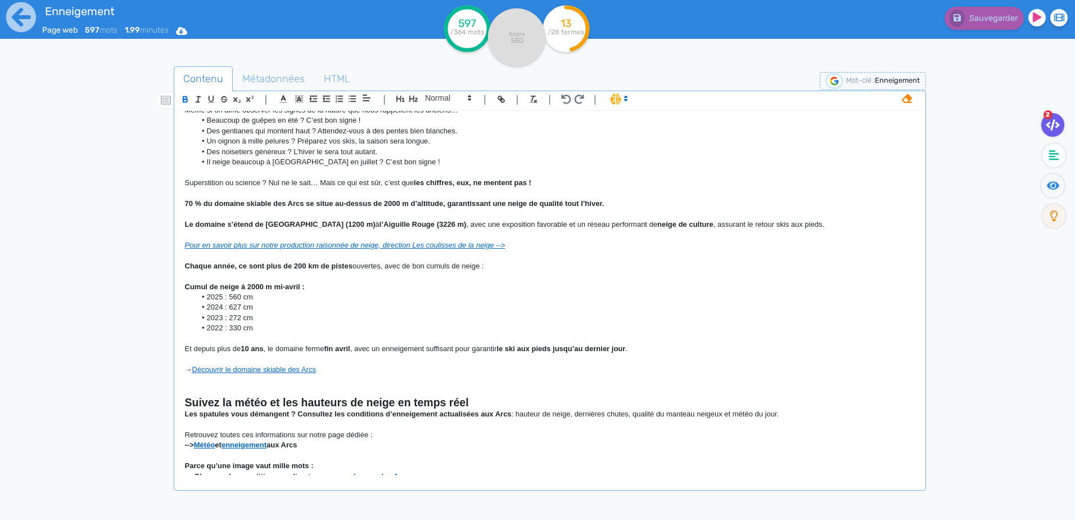
scroll to position [169, 0]
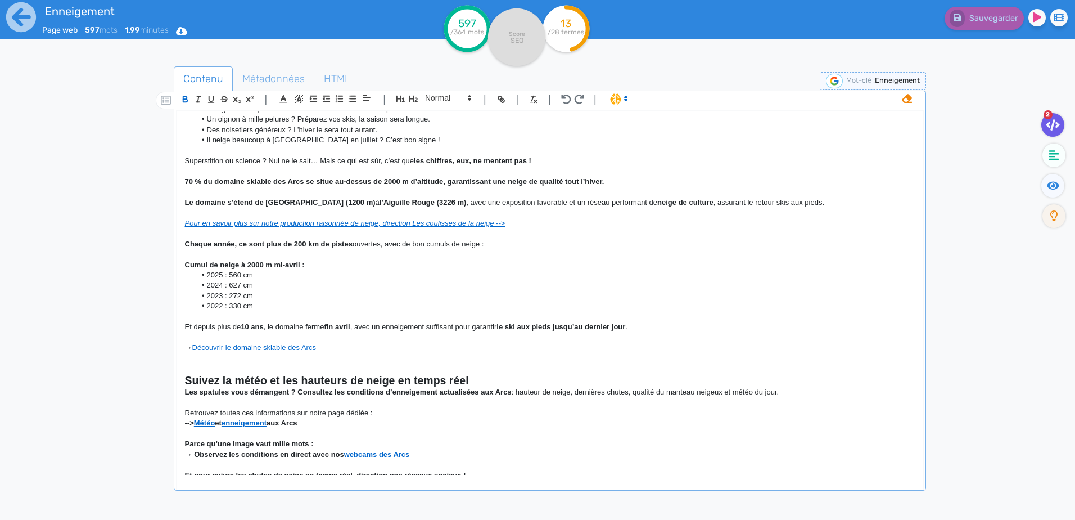
click at [185, 390] on strong "Les spatules vous démangent ? Consultez les conditions d’enneigement actualisée…" at bounding box center [348, 391] width 327 height 8
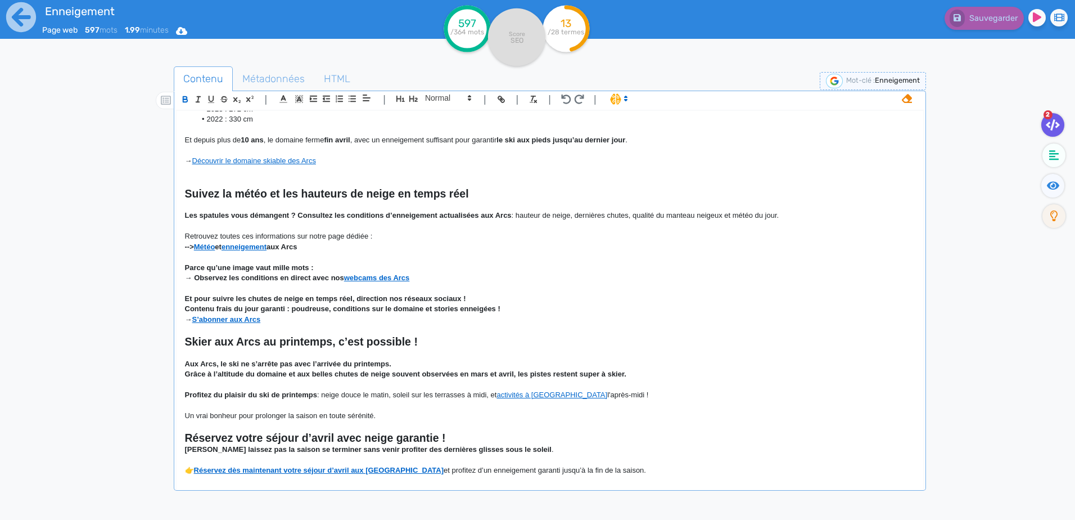
scroll to position [363, 0]
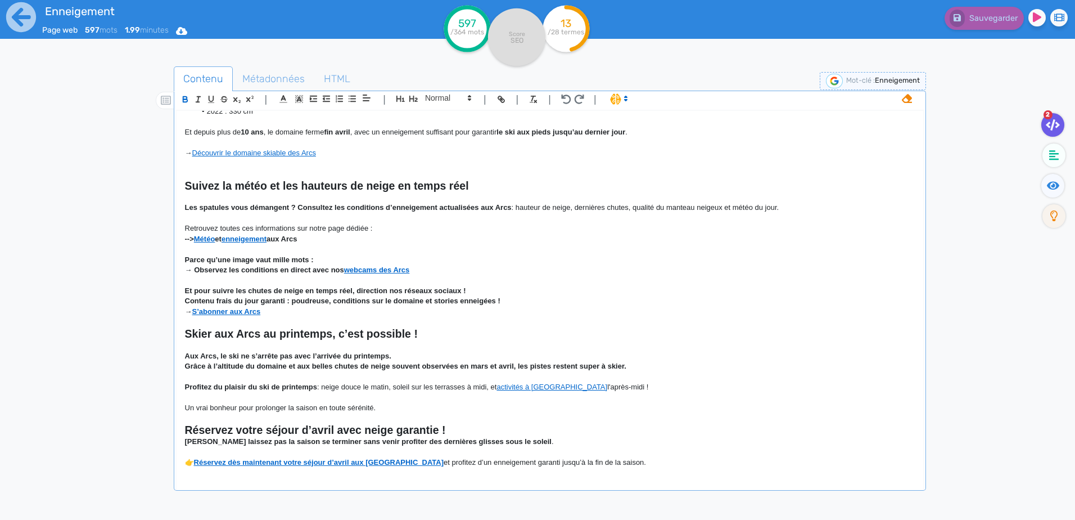
click at [185, 441] on strong "[PERSON_NAME] laissez pas la saison se terminer sans venir profiter des dernièr…" at bounding box center [368, 441] width 367 height 8
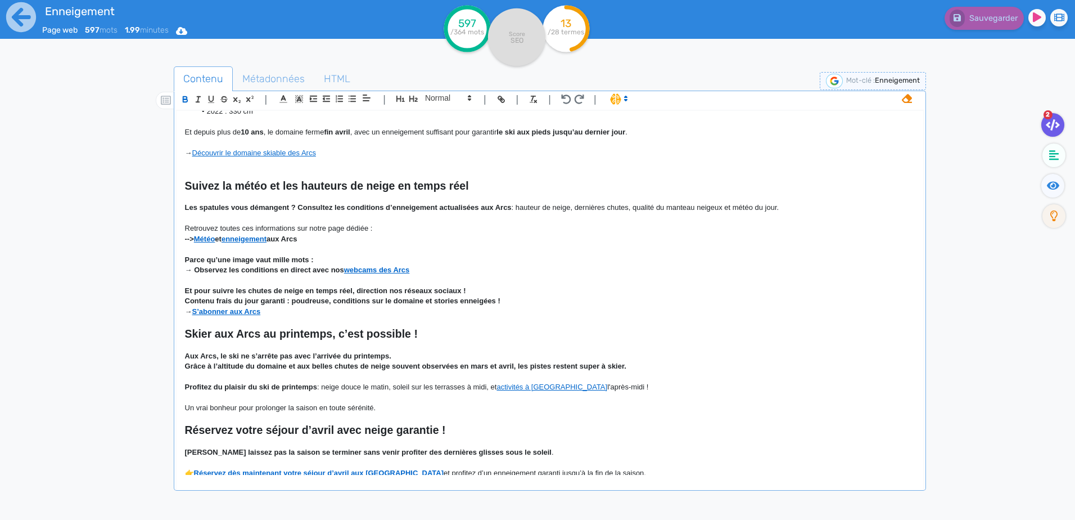
click at [645, 386] on p "Profitez du plaisir du ski de printemps : neige douce le matin, soleil sur les …" at bounding box center [550, 387] width 730 height 10
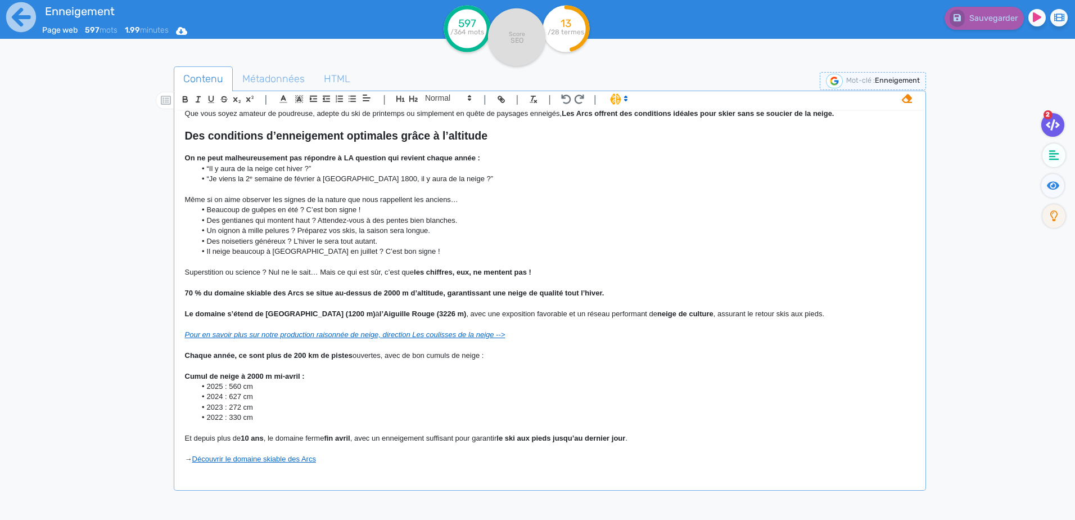
scroll to position [0, 0]
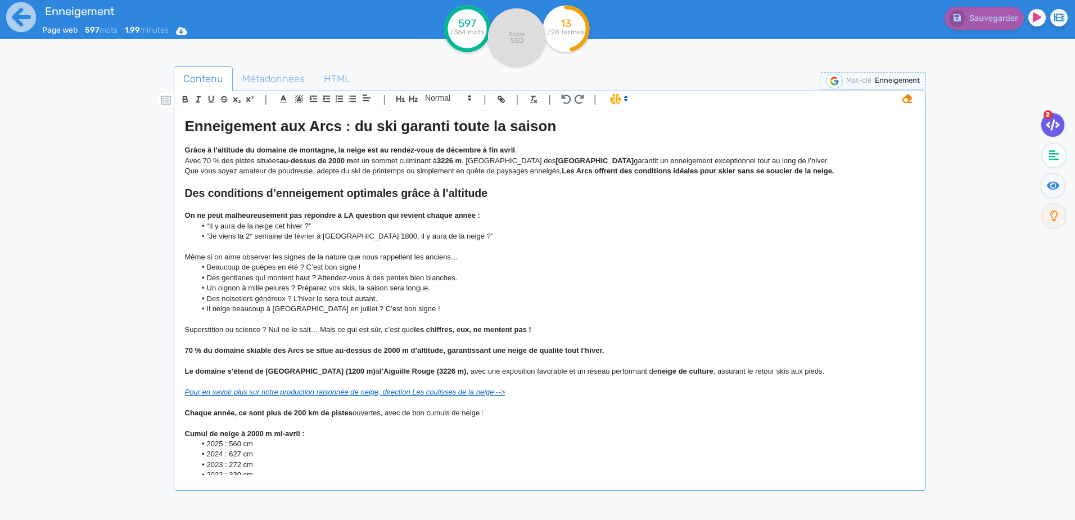
click at [1046, 121] on icon at bounding box center [1053, 124] width 14 height 11
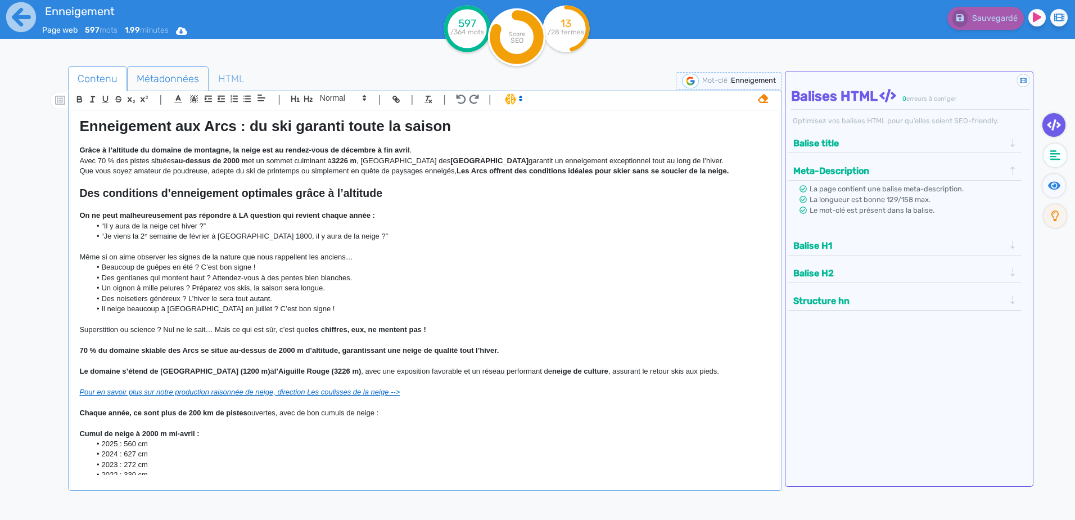
click at [168, 81] on span "Métadonnées" at bounding box center [168, 79] width 80 height 30
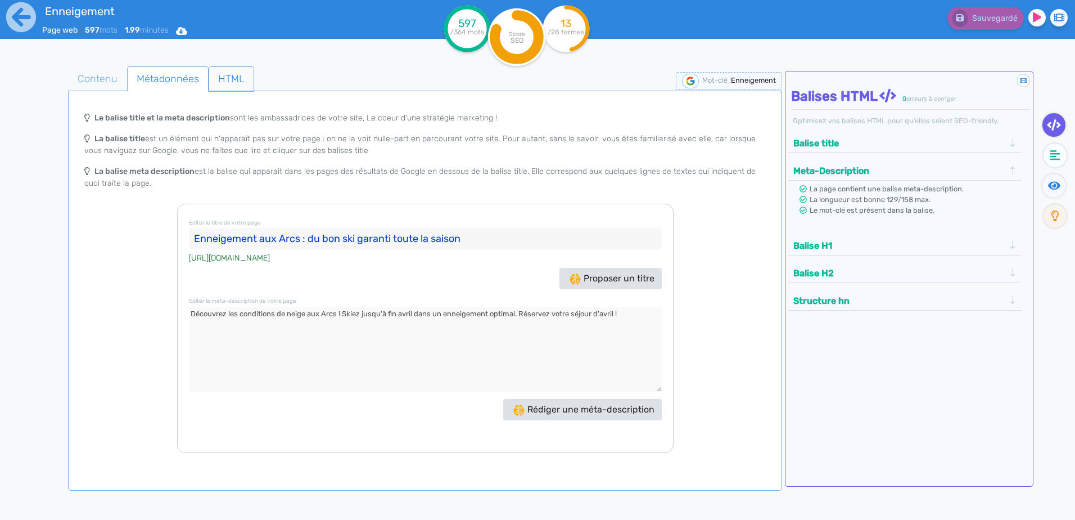
click at [210, 82] on span "HTML" at bounding box center [231, 79] width 44 height 30
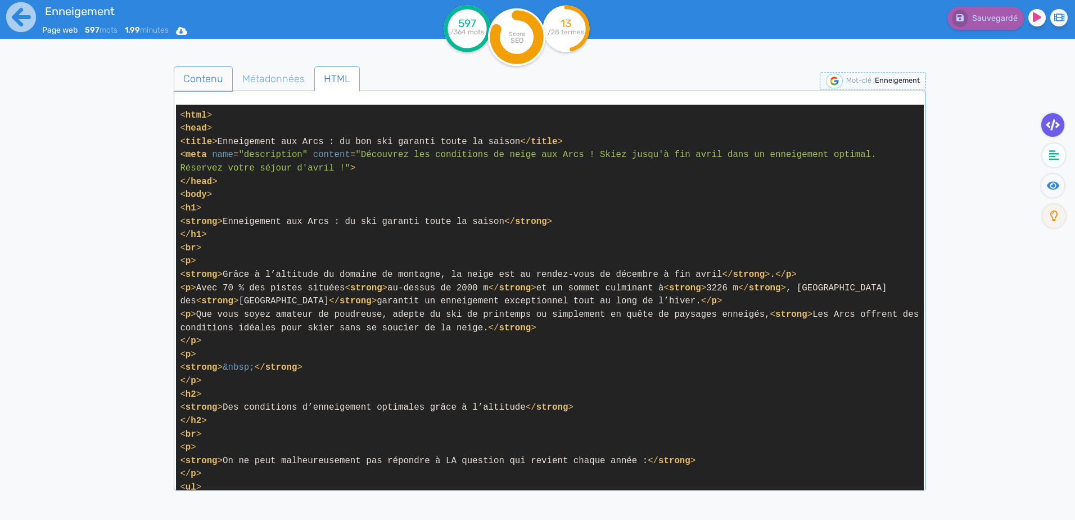
click at [201, 80] on span "Contenu" at bounding box center [203, 79] width 58 height 30
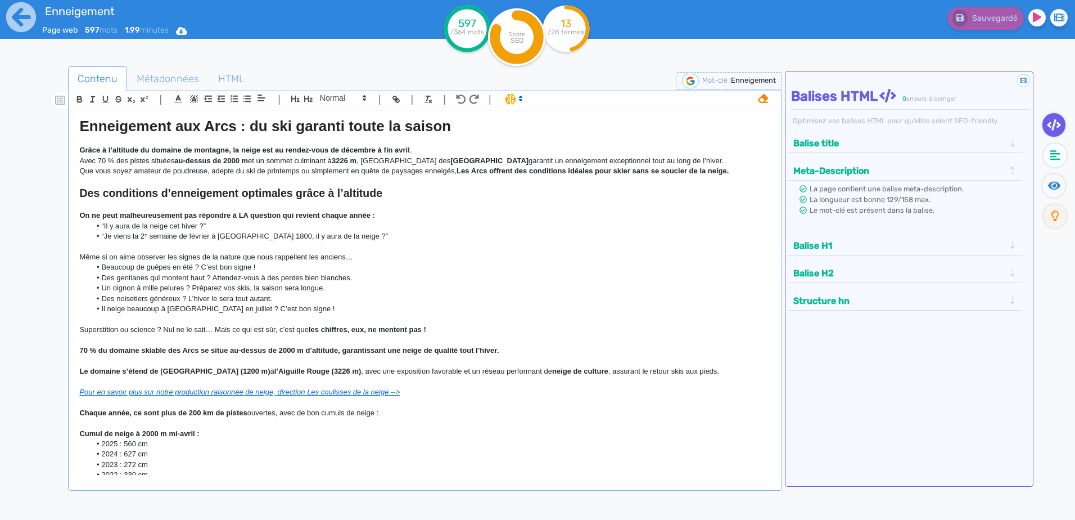
click at [71, 129] on div "Enneigement aux Arcs : du ski garanti toute la saison Grâce à l’altitude du dom…" at bounding box center [425, 293] width 708 height 364
click at [187, 83] on span "Métadonnées" at bounding box center [168, 79] width 80 height 30
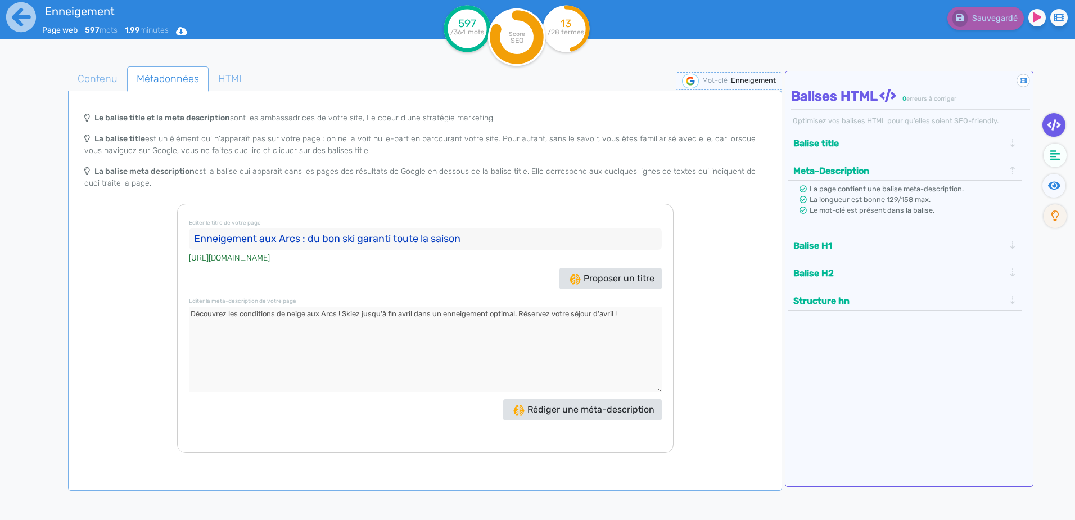
drag, startPoint x: 473, startPoint y: 238, endPoint x: 165, endPoint y: 230, distance: 308.2
click at [165, 230] on div "Le balise title et la meta description sont les ambassadrices de votre site, Le…" at bounding box center [424, 279] width 709 height 346
drag, startPoint x: 631, startPoint y: 317, endPoint x: 73, endPoint y: 299, distance: 558.7
click at [73, 299] on div "Le balise title et la meta description sont les ambassadrices de votre site, Le…" at bounding box center [424, 279] width 709 height 346
